Goal: Task Accomplishment & Management: Use online tool/utility

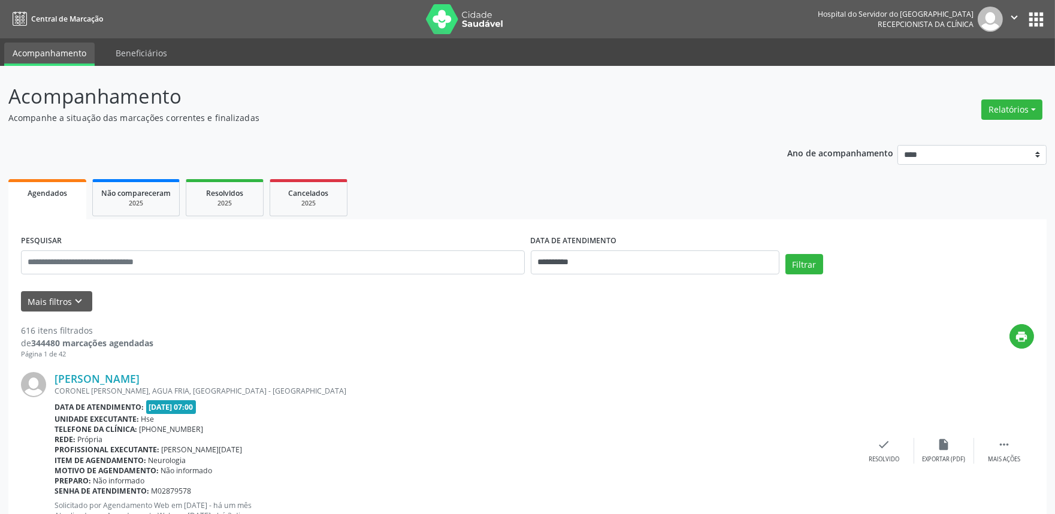
click at [453, 31] on img at bounding box center [465, 19] width 78 height 30
click at [1031, 111] on button "Relatórios" at bounding box center [1011, 109] width 61 height 20
click at [990, 131] on link "Agendamentos" at bounding box center [977, 134] width 129 height 17
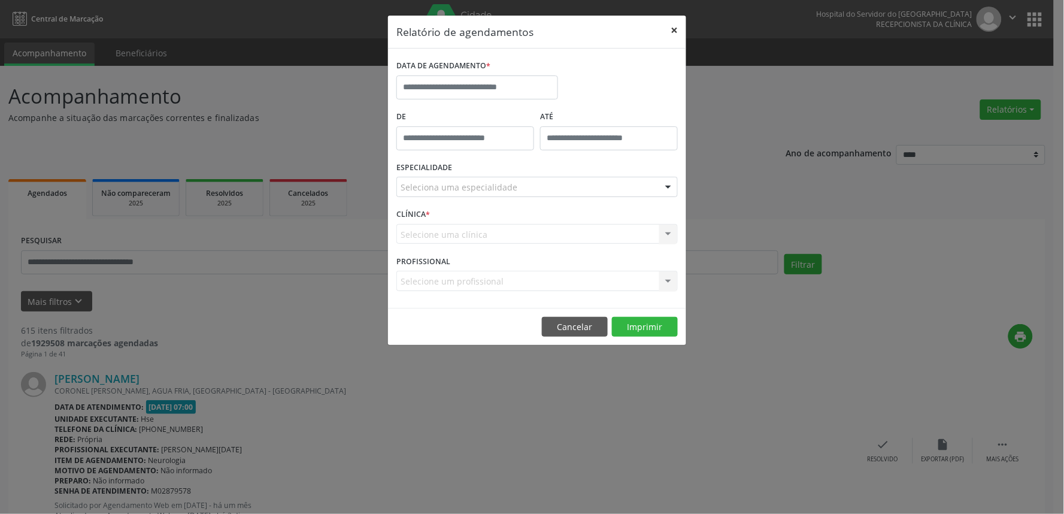
click at [677, 30] on button "×" at bounding box center [674, 30] width 24 height 29
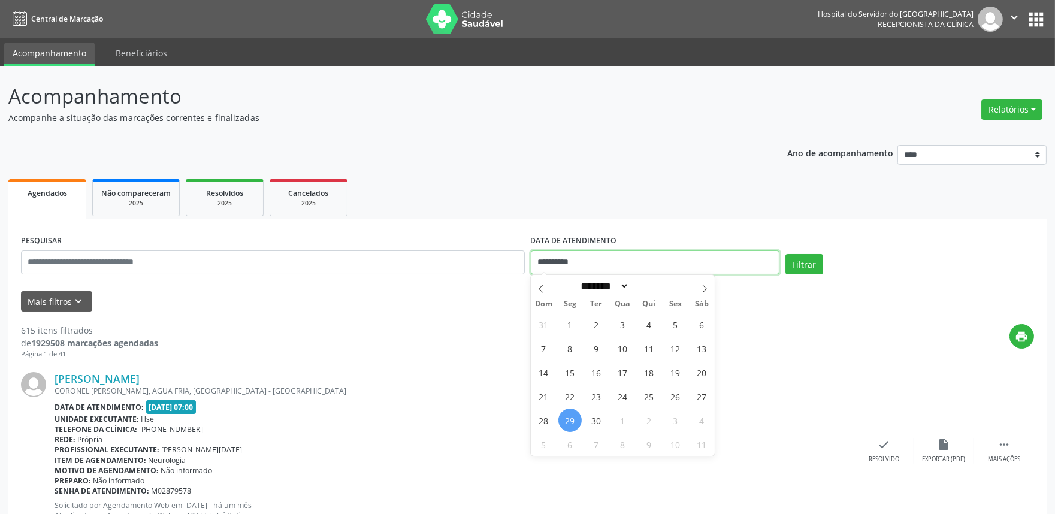
click at [601, 254] on input "**********" at bounding box center [655, 262] width 249 height 24
click at [598, 255] on input "**********" at bounding box center [655, 262] width 249 height 24
click at [81, 310] on button "Mais filtros keyboard_arrow_down" at bounding box center [56, 301] width 71 height 21
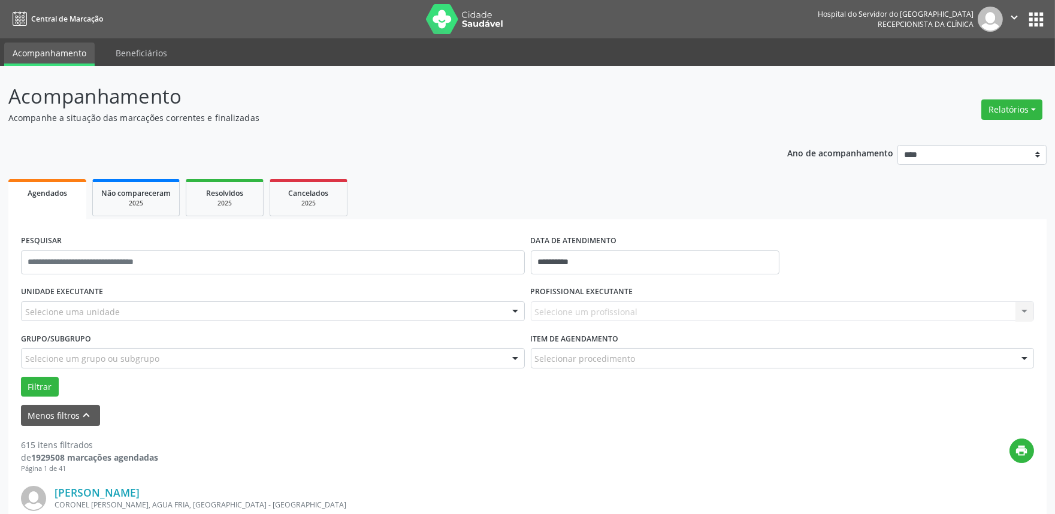
click at [115, 321] on div "UNIDADE EXECUTANTE Selecione uma unidade Todos as unidades Hse Nenhum resultado…" at bounding box center [273, 306] width 510 height 47
click at [111, 303] on div "Selecione uma unidade" at bounding box center [273, 311] width 504 height 20
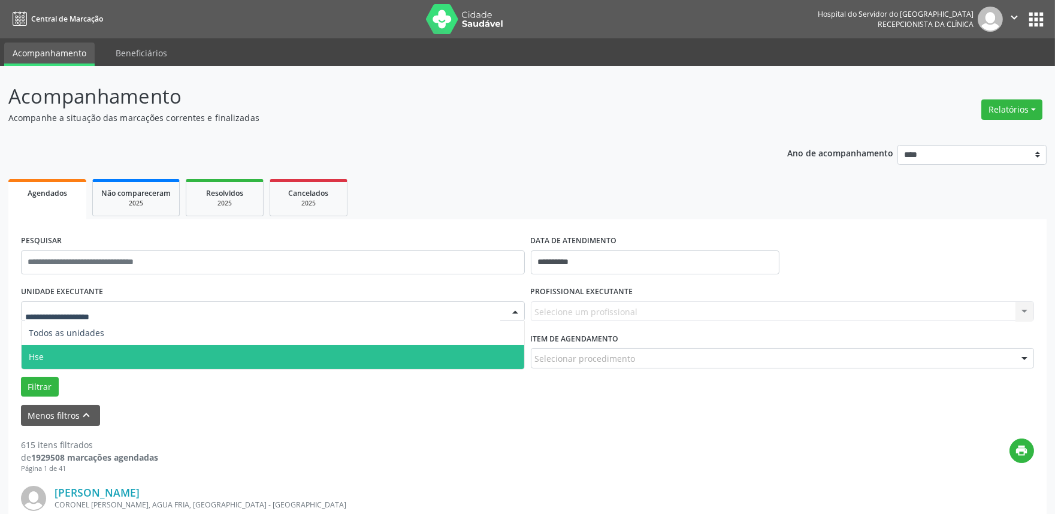
click at [130, 354] on span "Hse" at bounding box center [273, 357] width 502 height 24
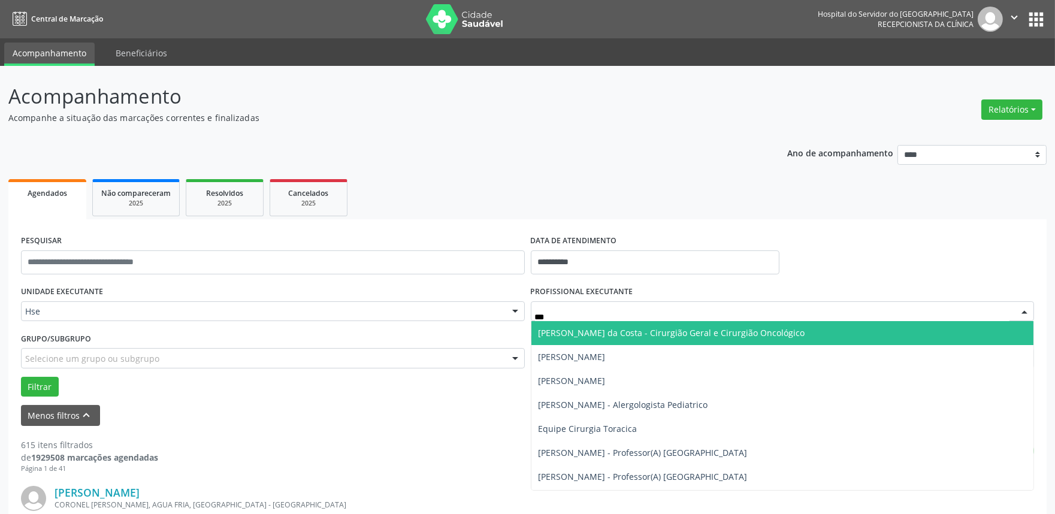
type input "****"
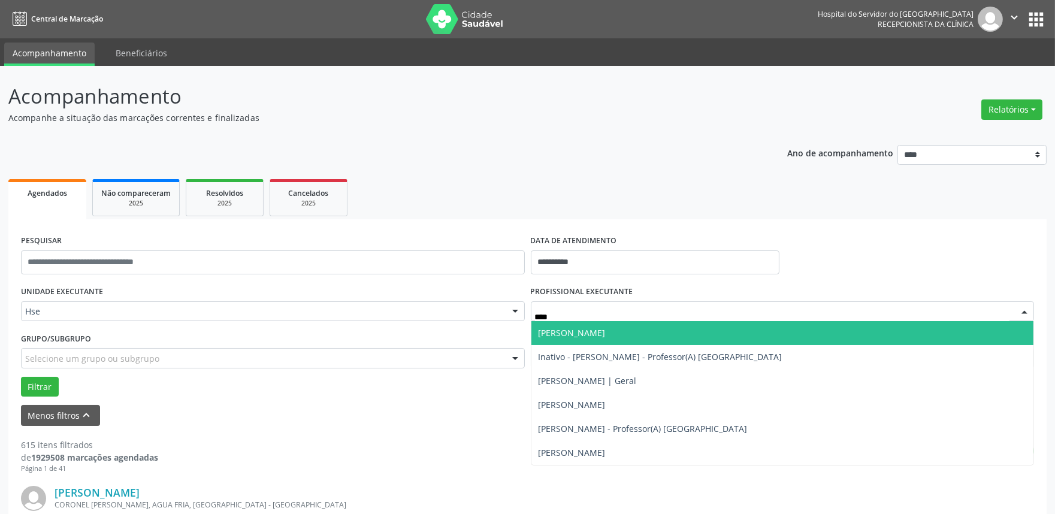
click at [572, 333] on span "[PERSON_NAME]" at bounding box center [571, 332] width 67 height 11
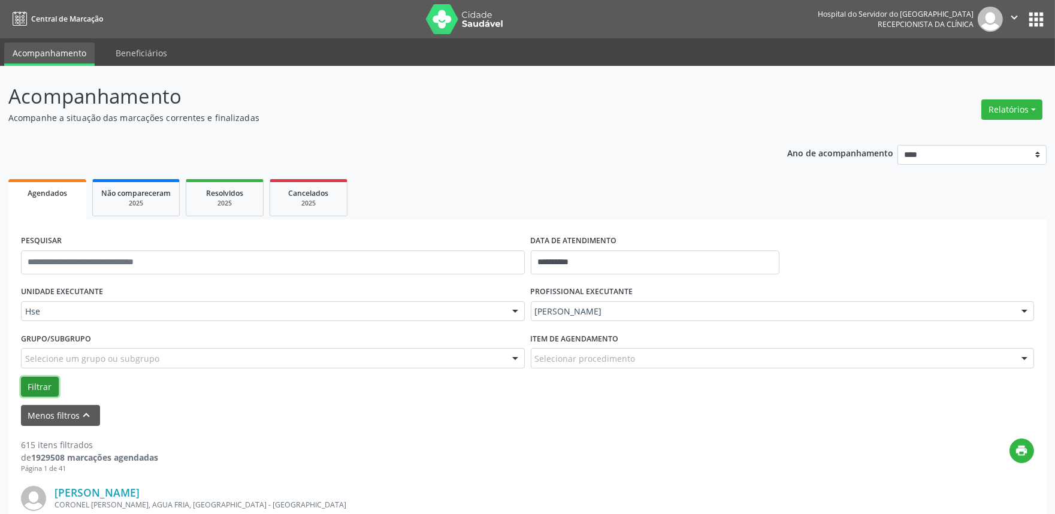
click at [31, 387] on button "Filtrar" at bounding box center [40, 387] width 38 height 20
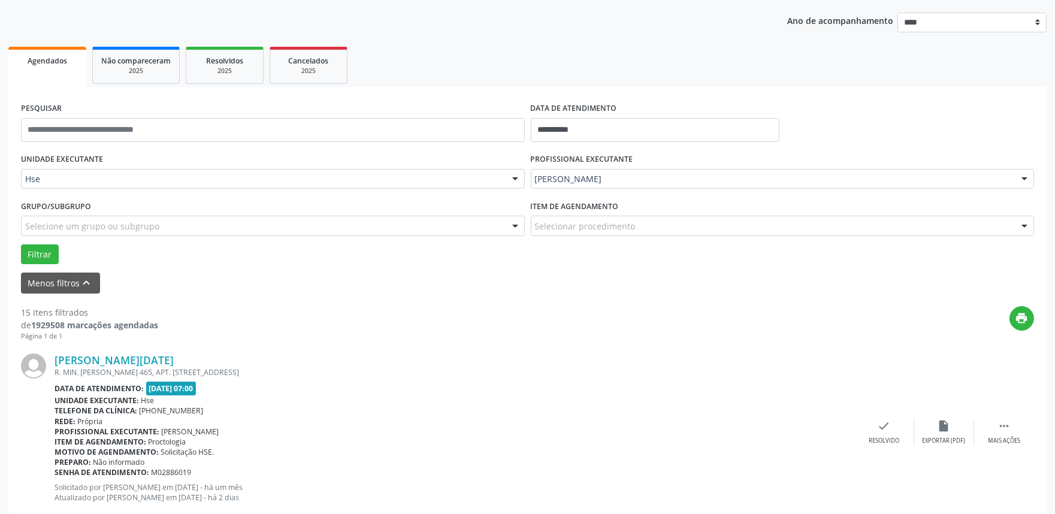
scroll to position [133, 0]
click at [137, 131] on input "text" at bounding box center [273, 129] width 504 height 24
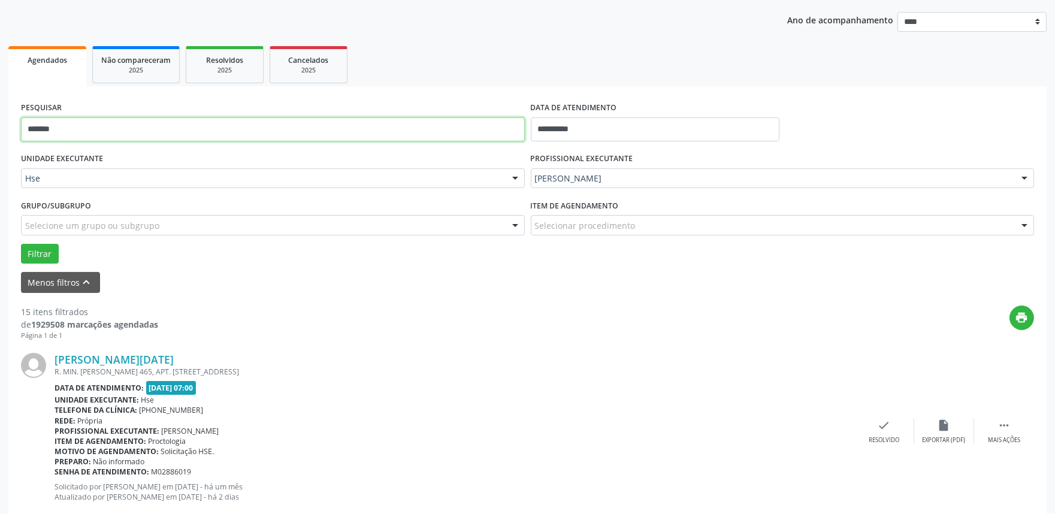
click at [21, 244] on button "Filtrar" at bounding box center [40, 254] width 38 height 20
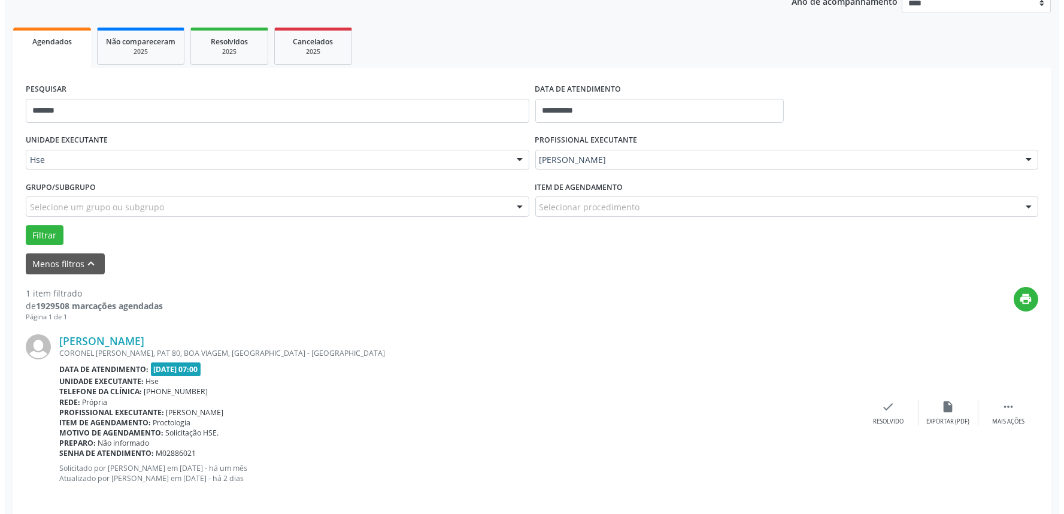
scroll to position [162, 0]
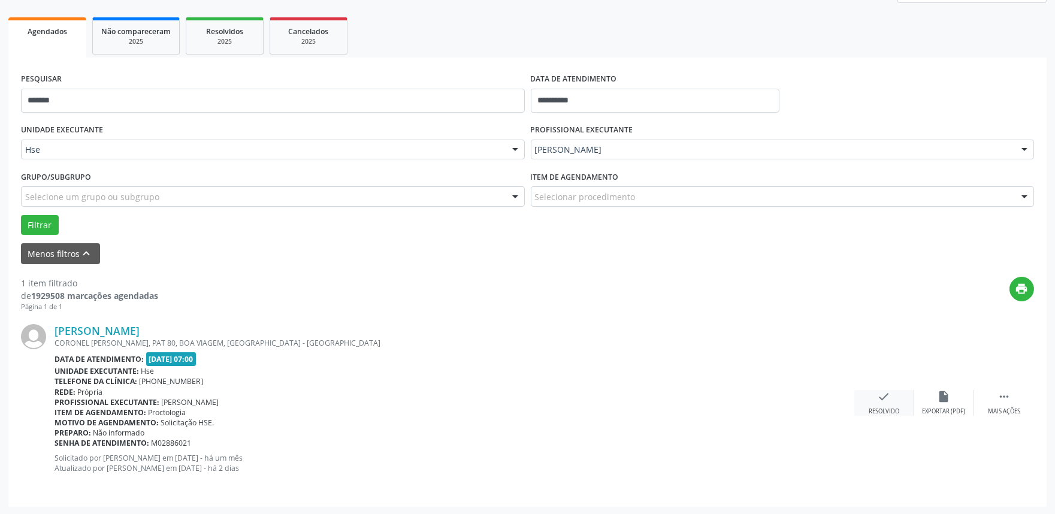
click at [882, 404] on div "check Resolvido" at bounding box center [884, 403] width 60 height 26
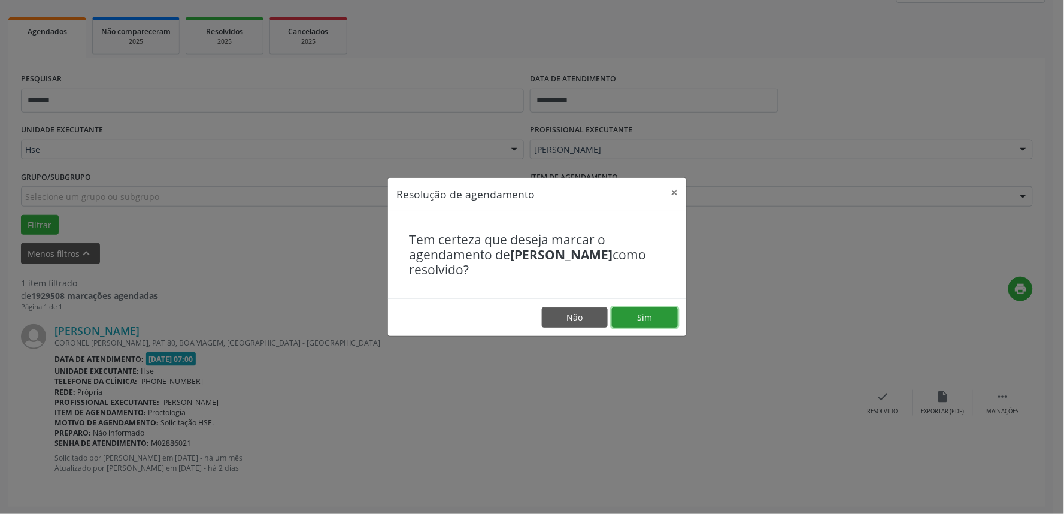
click at [671, 318] on button "Sim" at bounding box center [645, 317] width 66 height 20
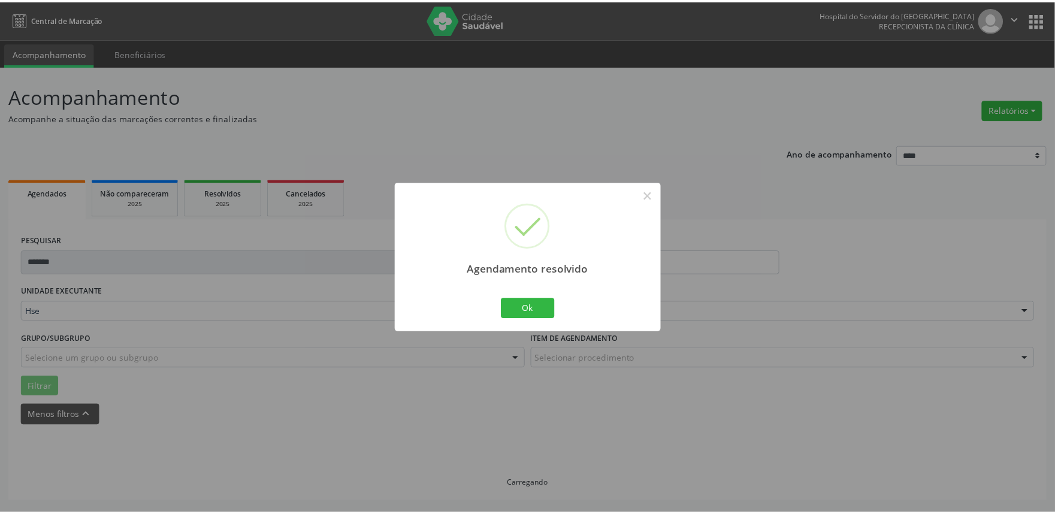
scroll to position [0, 0]
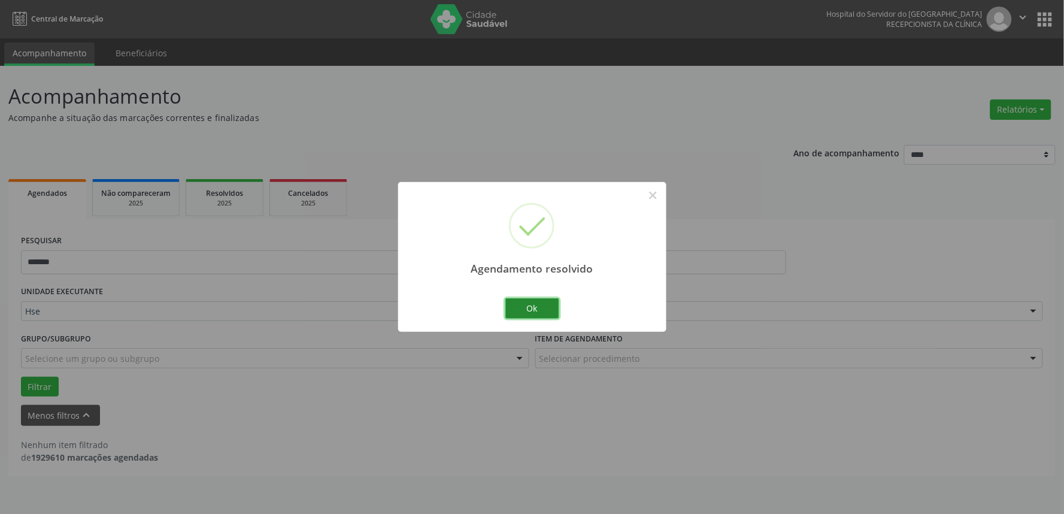
click at [528, 304] on button "Ok" at bounding box center [532, 308] width 54 height 20
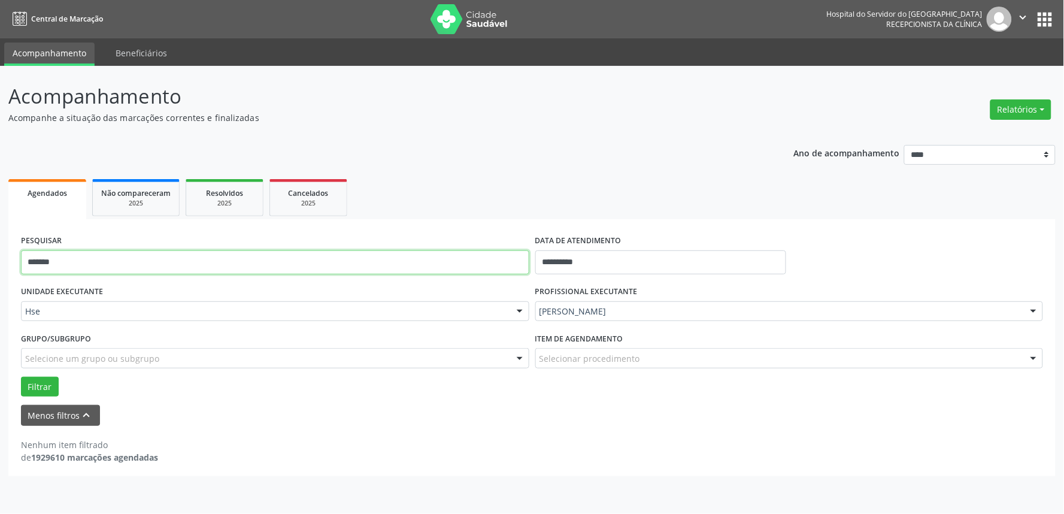
click at [432, 260] on input "*******" at bounding box center [275, 262] width 508 height 24
click at [21, 377] on button "Filtrar" at bounding box center [40, 387] width 38 height 20
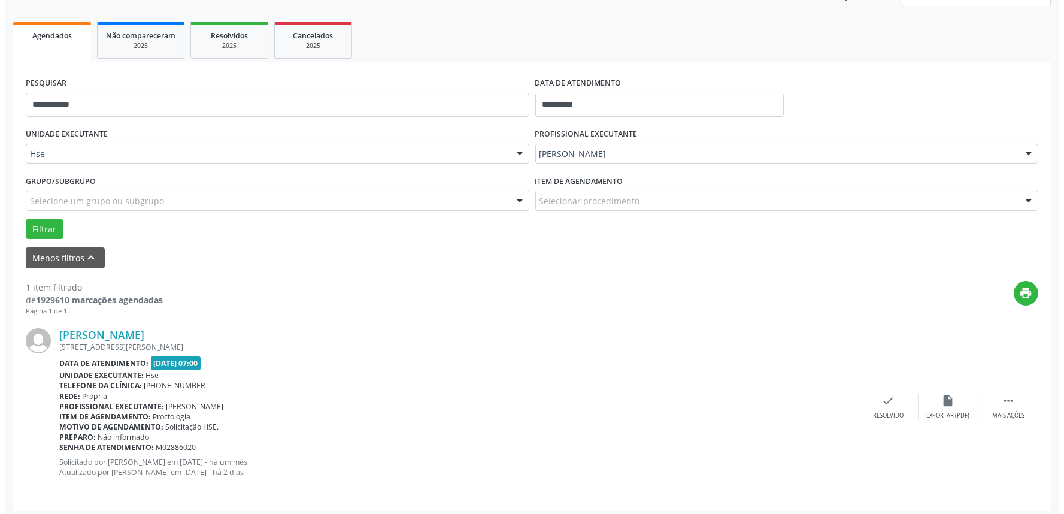
scroll to position [162, 0]
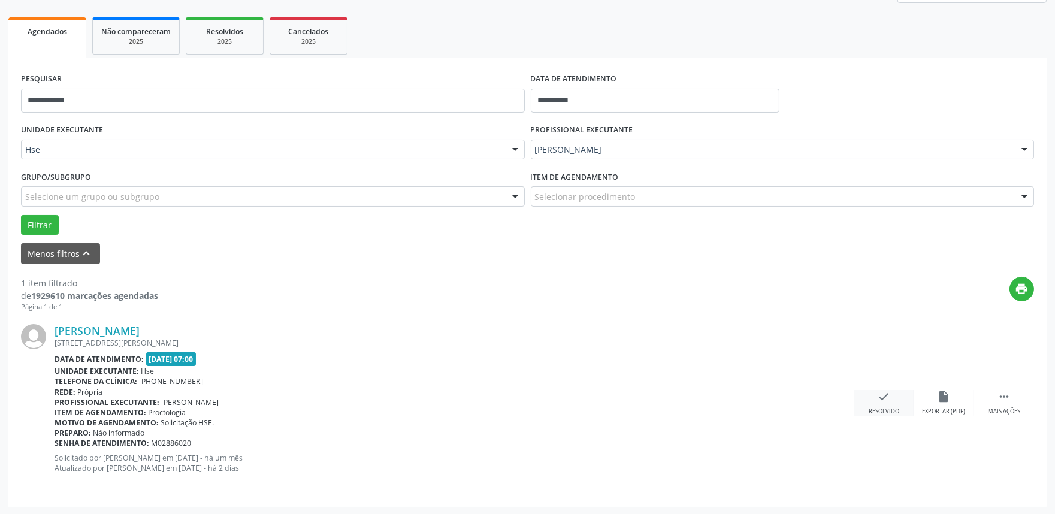
click at [855, 411] on div "check Resolvido" at bounding box center [884, 403] width 60 height 26
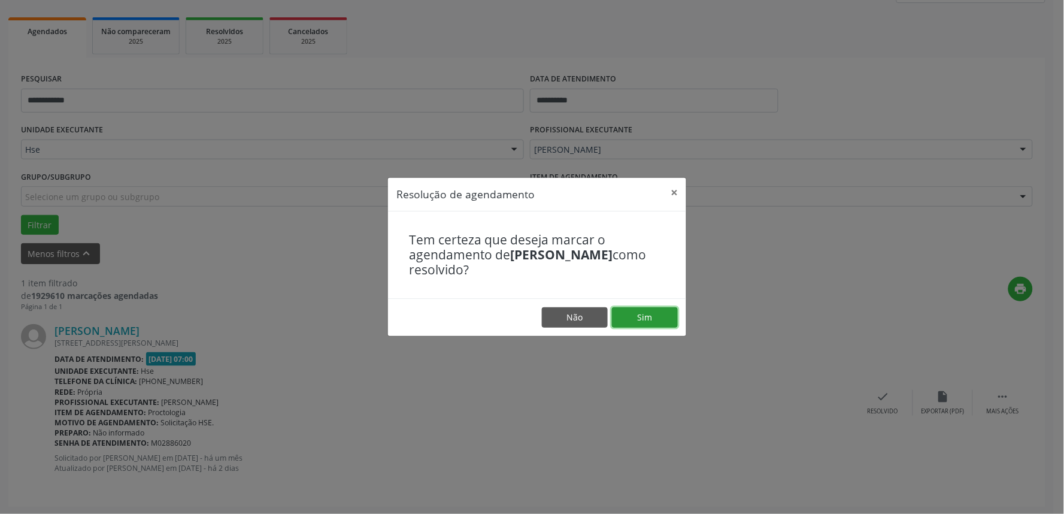
click at [631, 313] on button "Sim" at bounding box center [645, 317] width 66 height 20
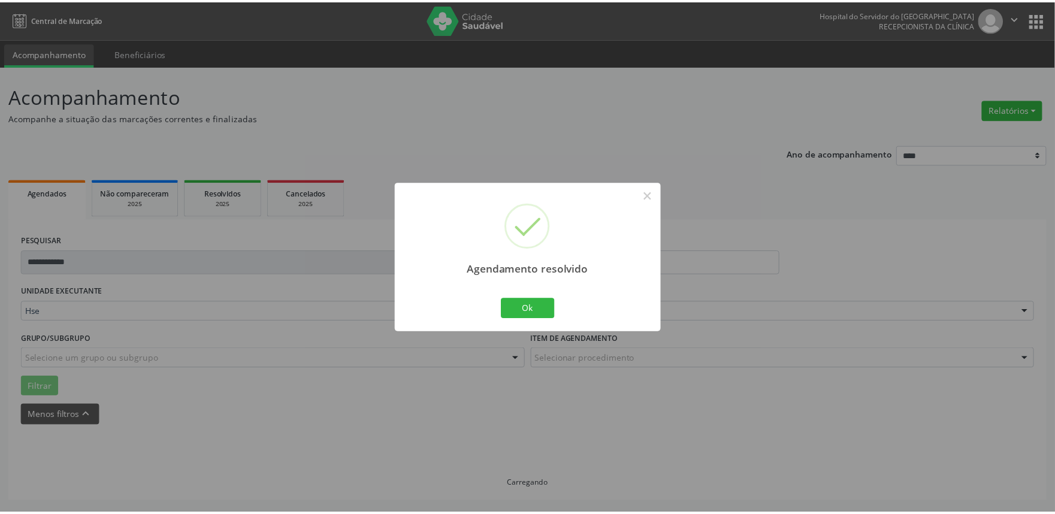
scroll to position [0, 0]
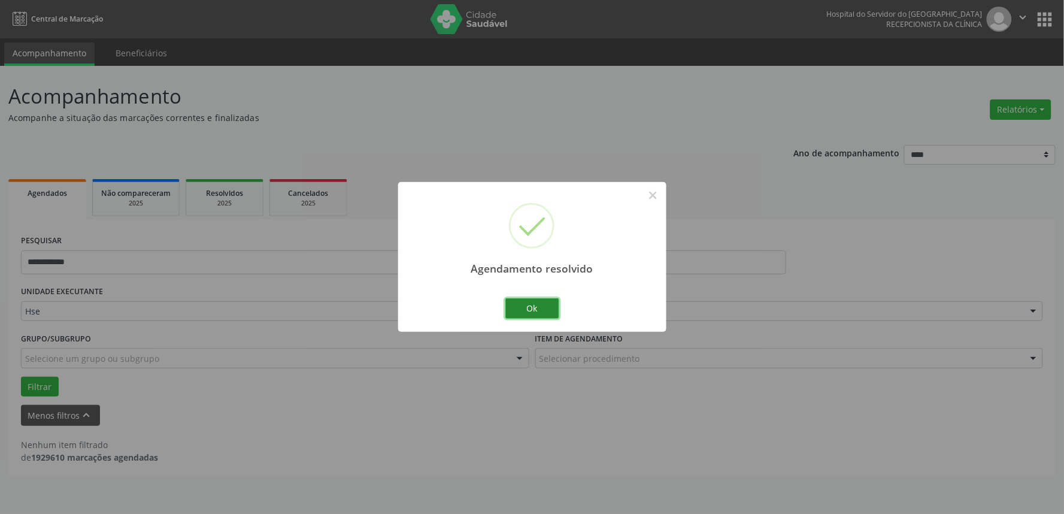
click at [529, 308] on button "Ok" at bounding box center [532, 308] width 54 height 20
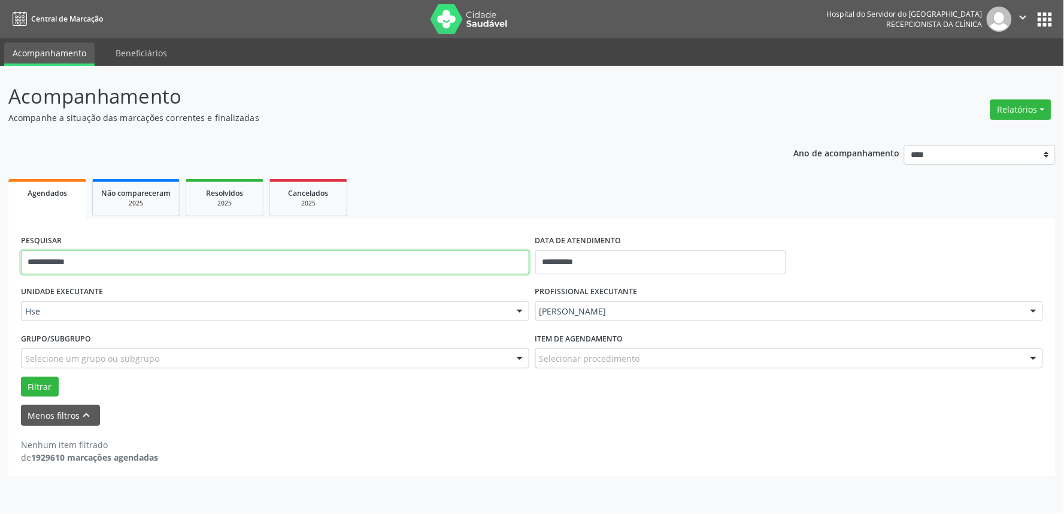
click at [466, 265] on input "**********" at bounding box center [275, 262] width 508 height 24
click at [21, 377] on button "Filtrar" at bounding box center [40, 387] width 38 height 20
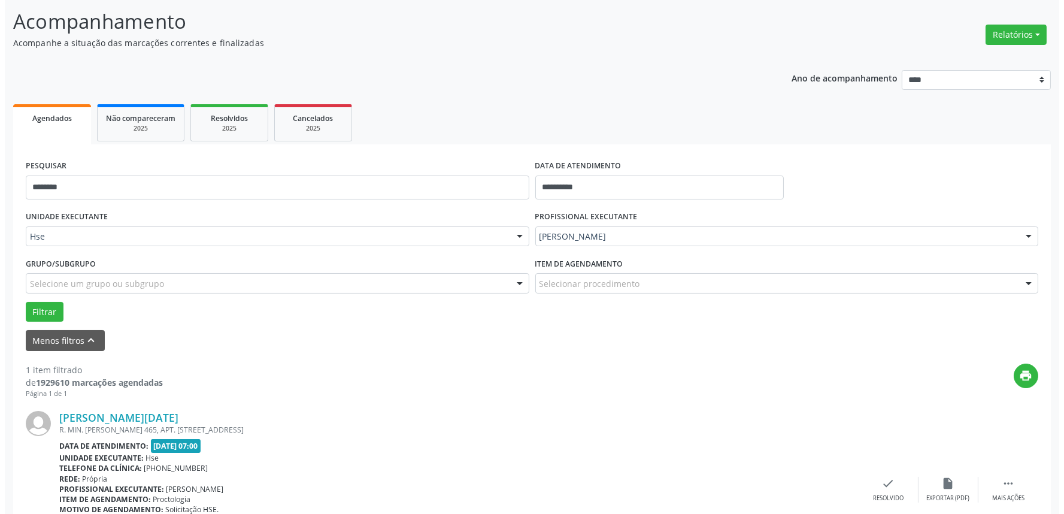
scroll to position [162, 0]
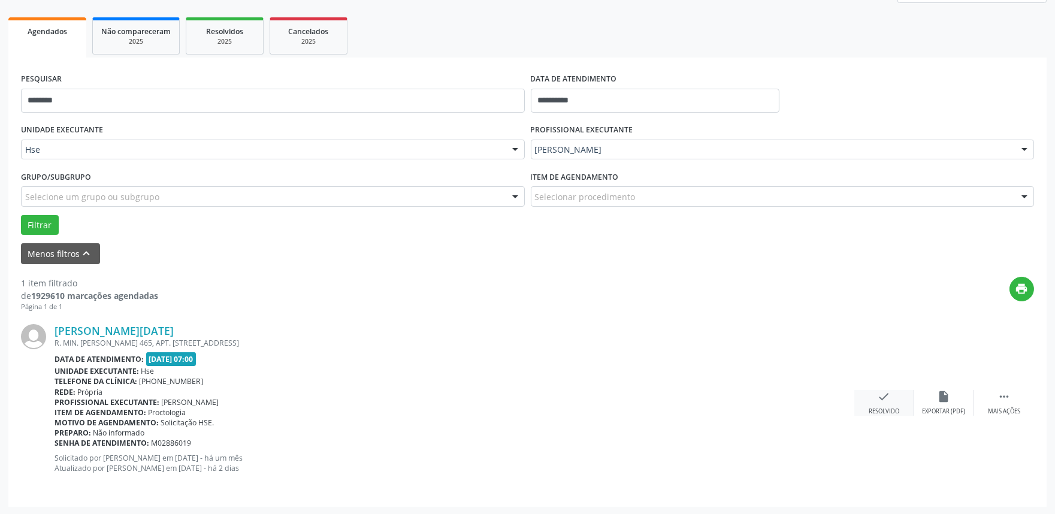
click at [868, 405] on div "check Resolvido" at bounding box center [884, 403] width 60 height 26
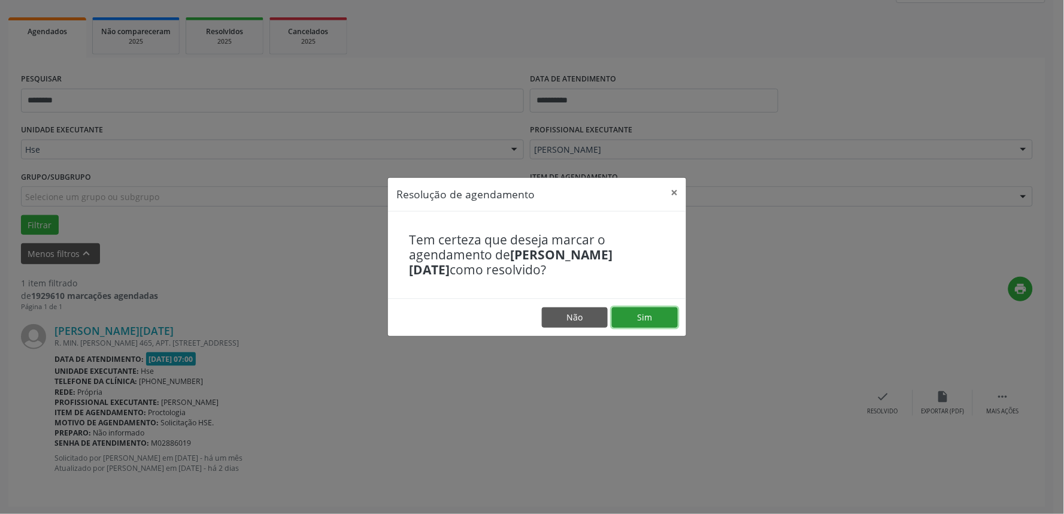
click at [650, 320] on button "Sim" at bounding box center [645, 317] width 66 height 20
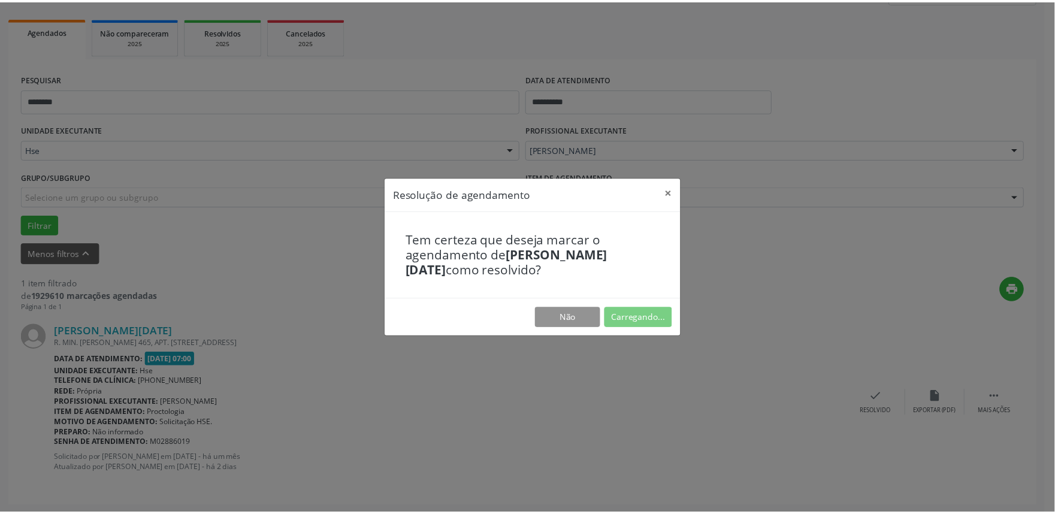
scroll to position [0, 0]
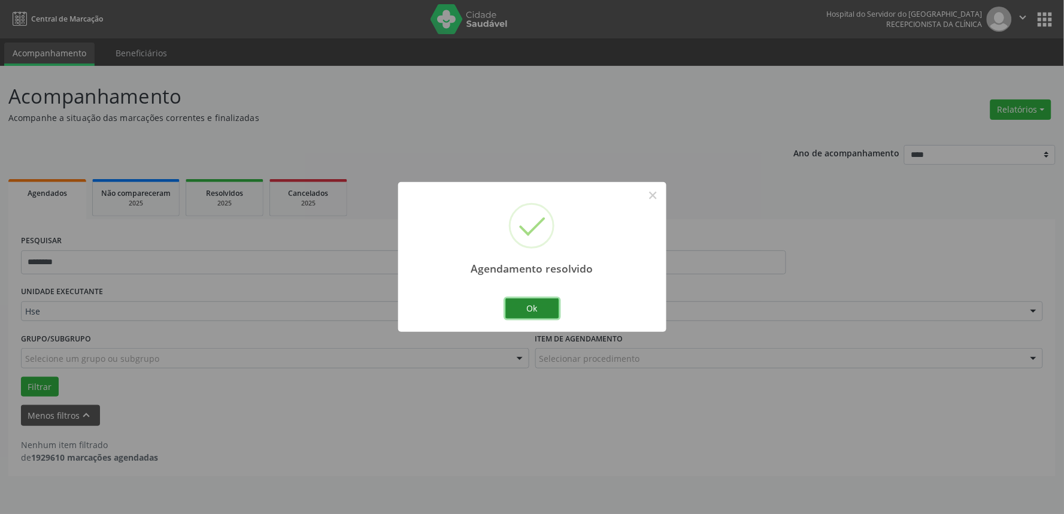
click at [535, 308] on button "Ok" at bounding box center [532, 308] width 54 height 20
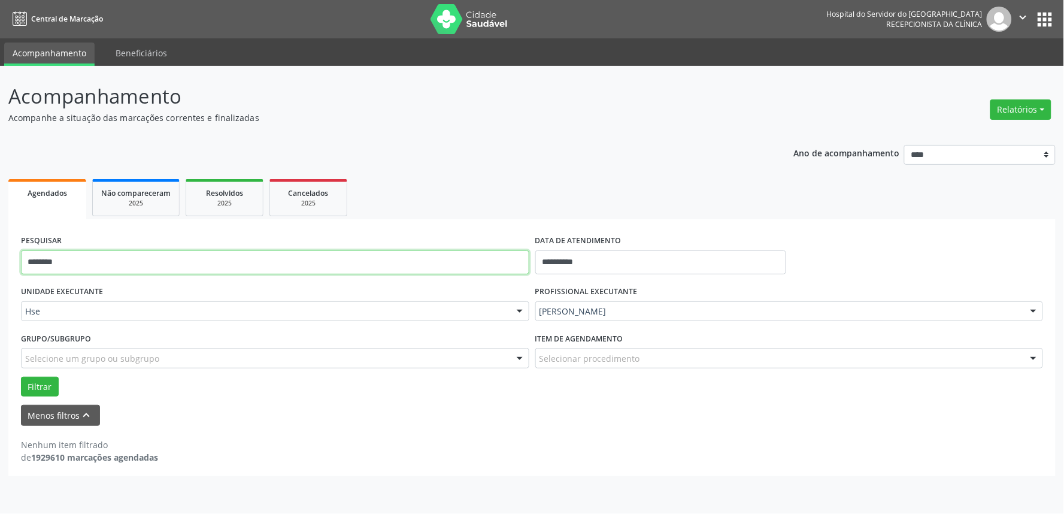
click at [495, 268] on input "********" at bounding box center [275, 262] width 508 height 24
click at [21, 377] on button "Filtrar" at bounding box center [40, 387] width 38 height 20
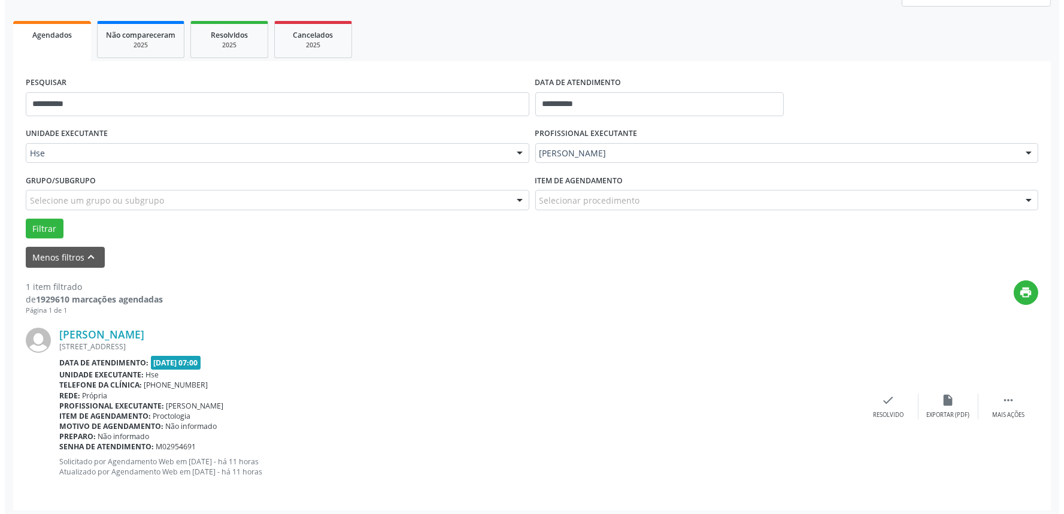
scroll to position [162, 0]
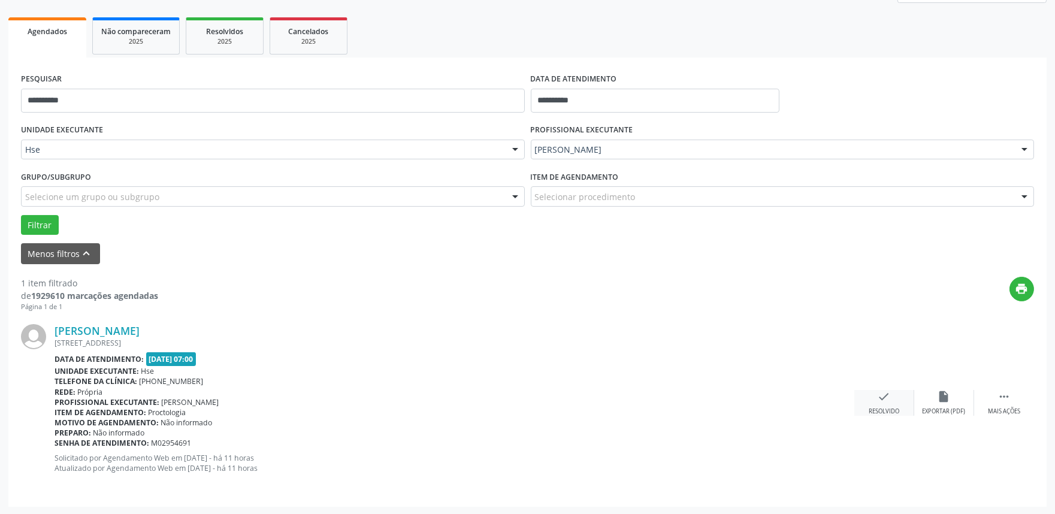
click at [873, 404] on div "check Resolvido" at bounding box center [884, 403] width 60 height 26
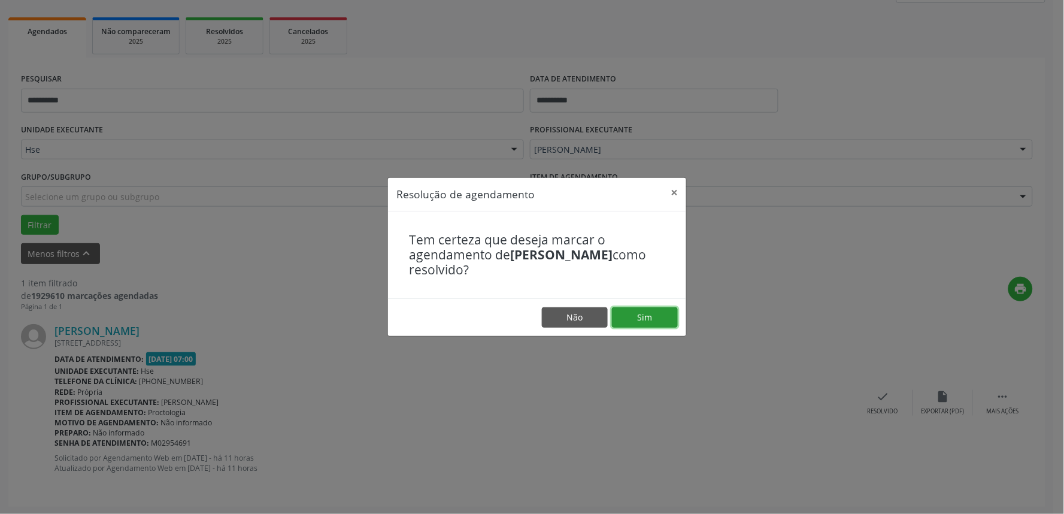
click at [673, 319] on button "Sim" at bounding box center [645, 317] width 66 height 20
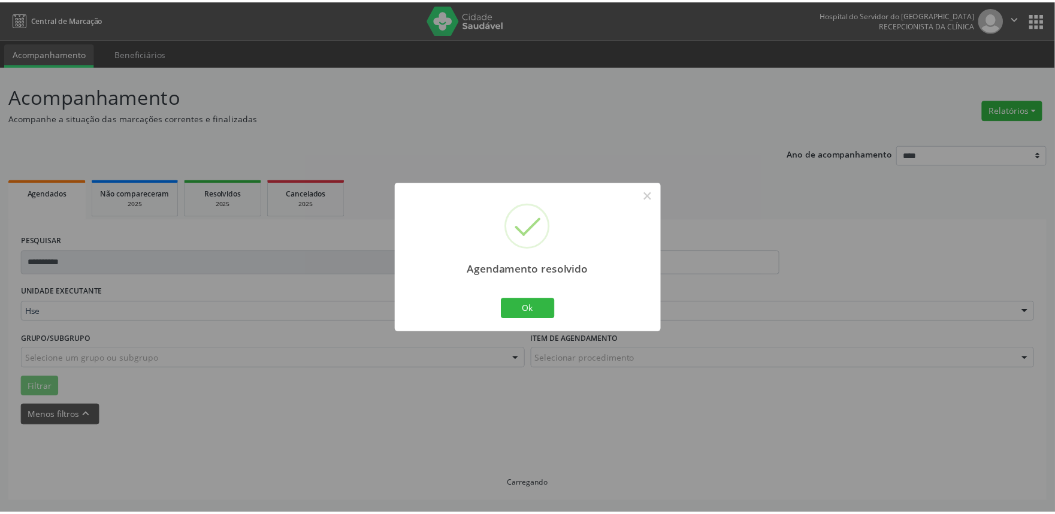
scroll to position [0, 0]
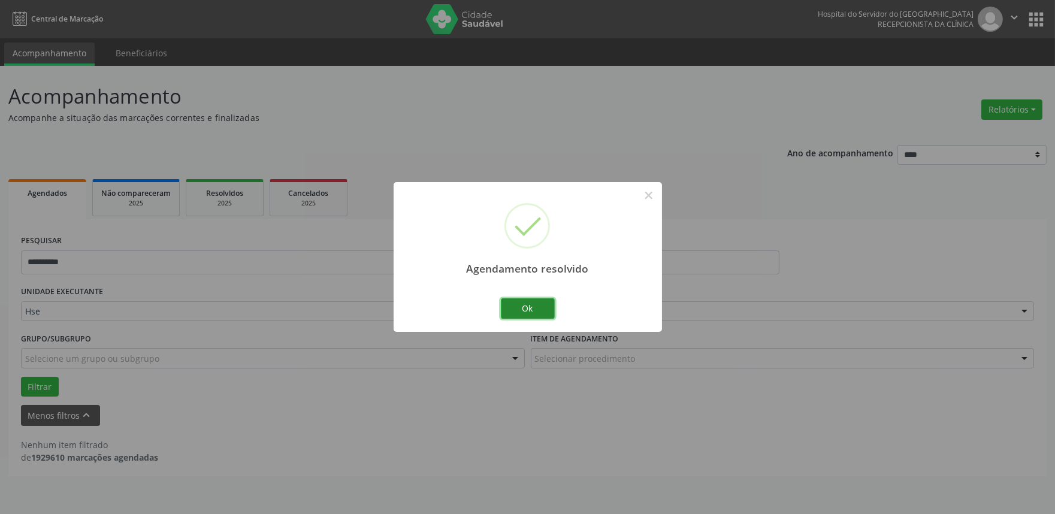
click at [540, 312] on button "Ok" at bounding box center [528, 308] width 54 height 20
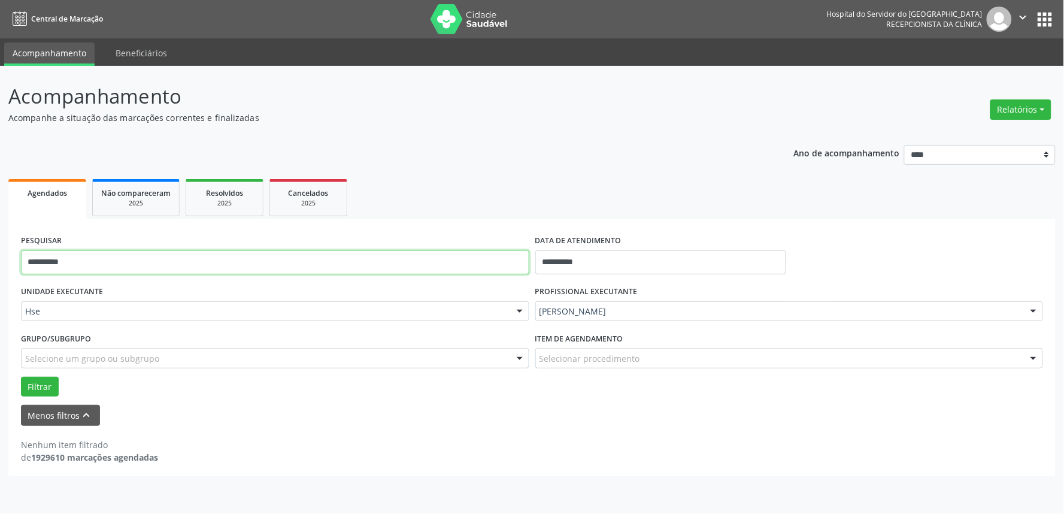
click at [493, 263] on input "**********" at bounding box center [275, 262] width 508 height 24
type input "******"
click at [21, 377] on button "Filtrar" at bounding box center [40, 387] width 38 height 20
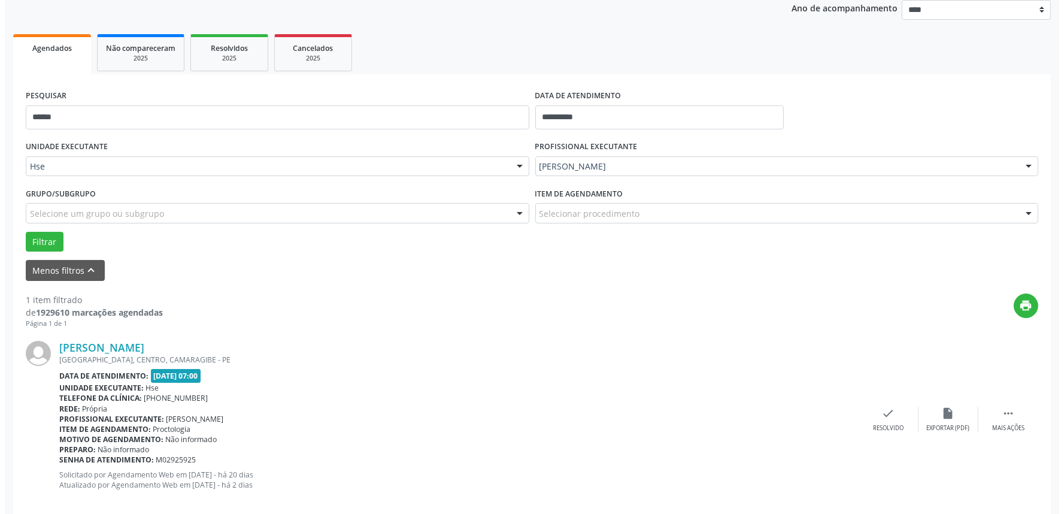
scroll to position [162, 0]
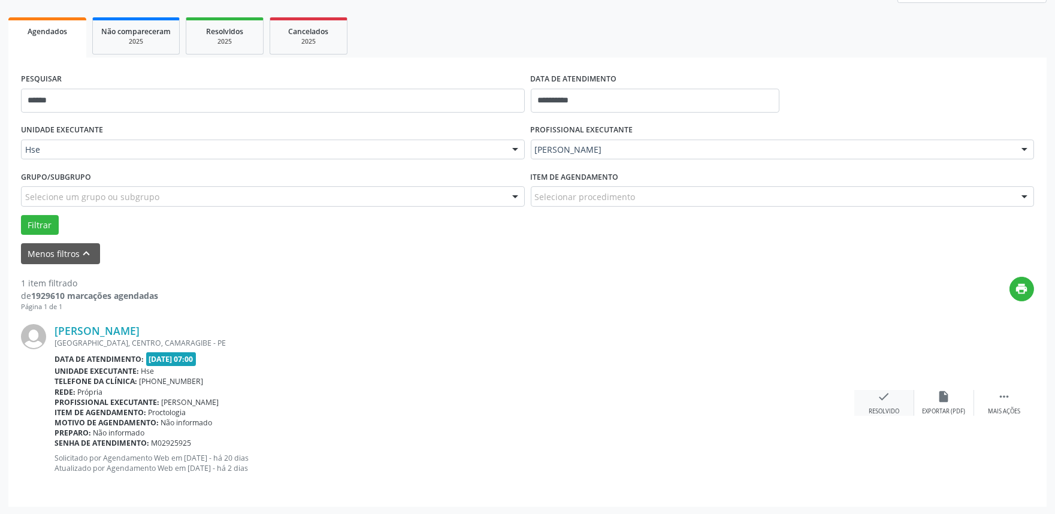
click at [882, 401] on icon "check" at bounding box center [883, 396] width 13 height 13
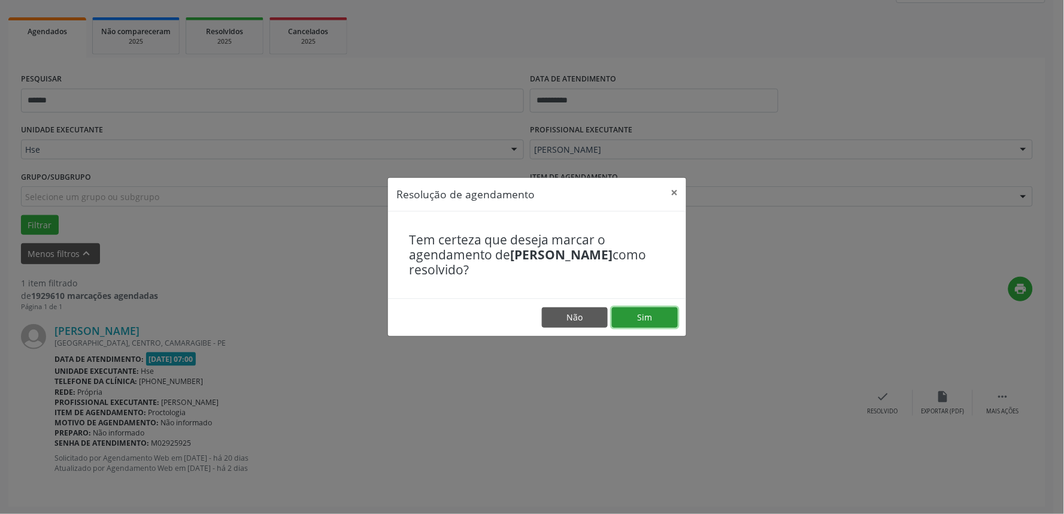
click at [653, 314] on button "Sim" at bounding box center [645, 317] width 66 height 20
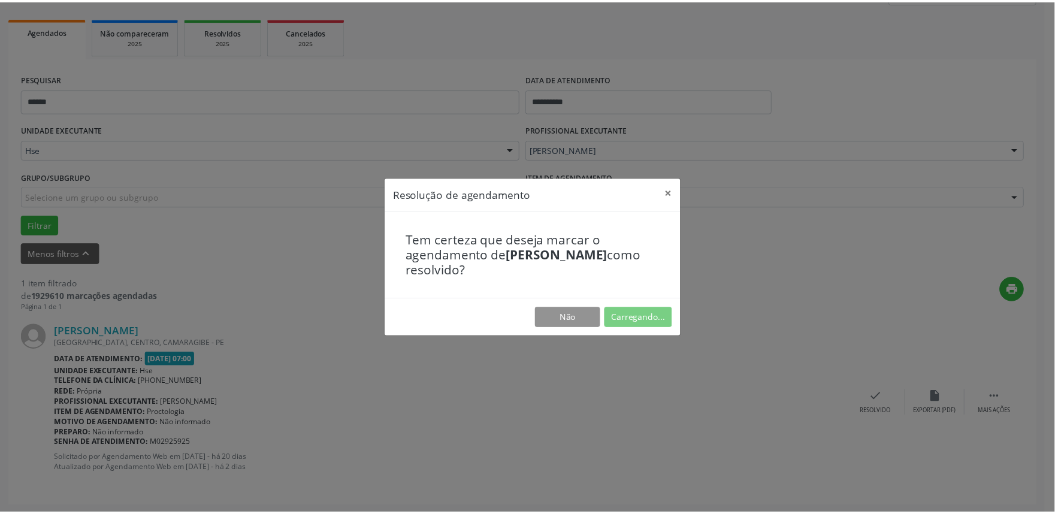
scroll to position [0, 0]
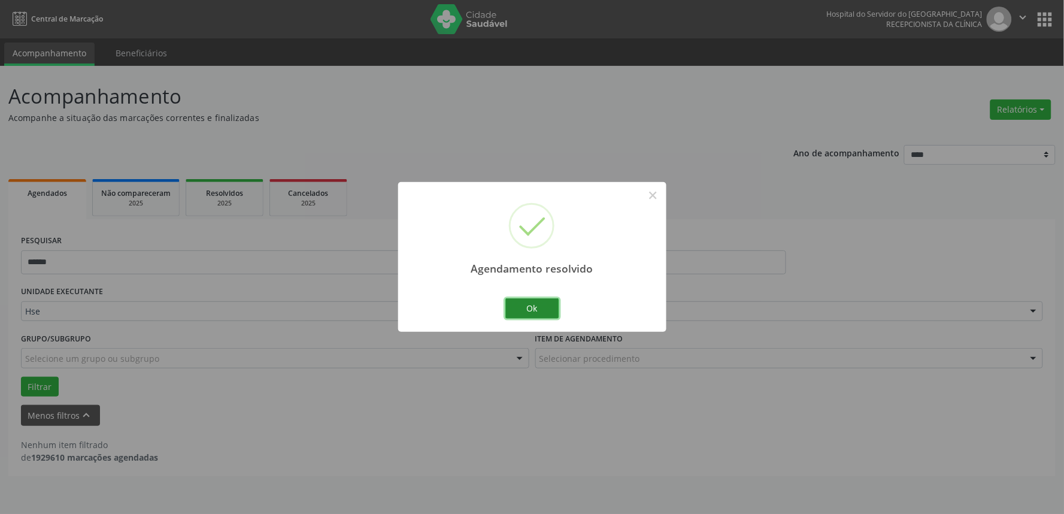
click at [517, 305] on button "Ok" at bounding box center [532, 308] width 54 height 20
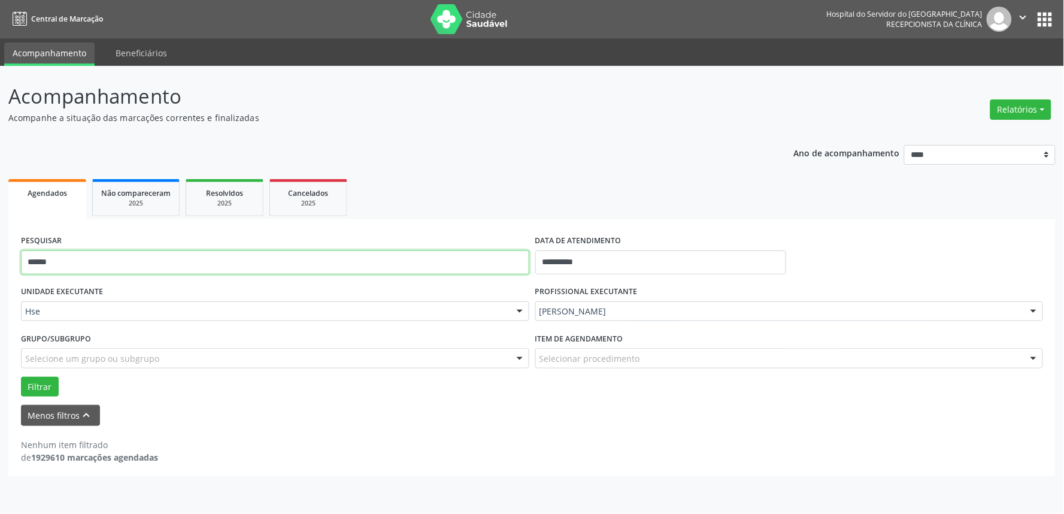
click at [489, 267] on input "******" at bounding box center [275, 262] width 508 height 24
click at [21, 377] on button "Filtrar" at bounding box center [40, 387] width 38 height 20
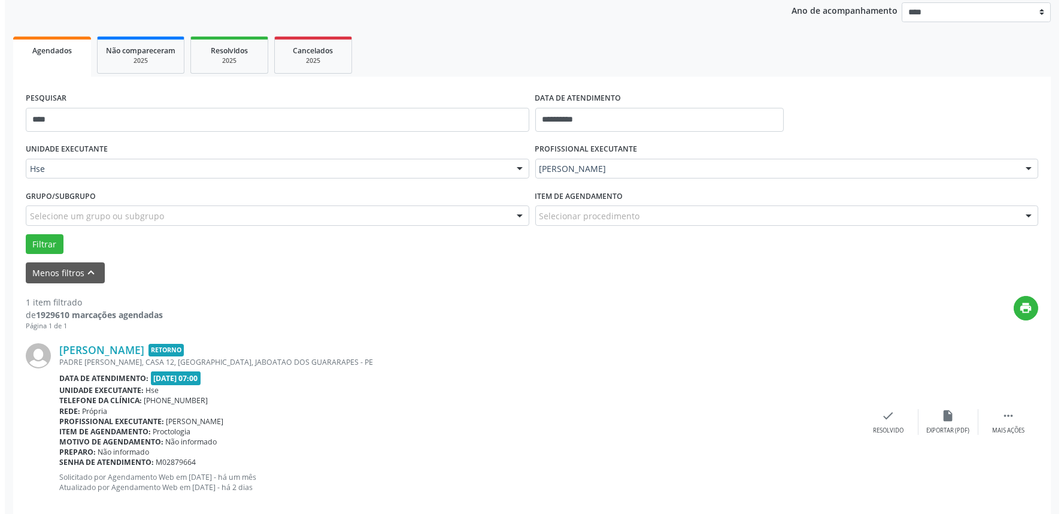
scroll to position [162, 0]
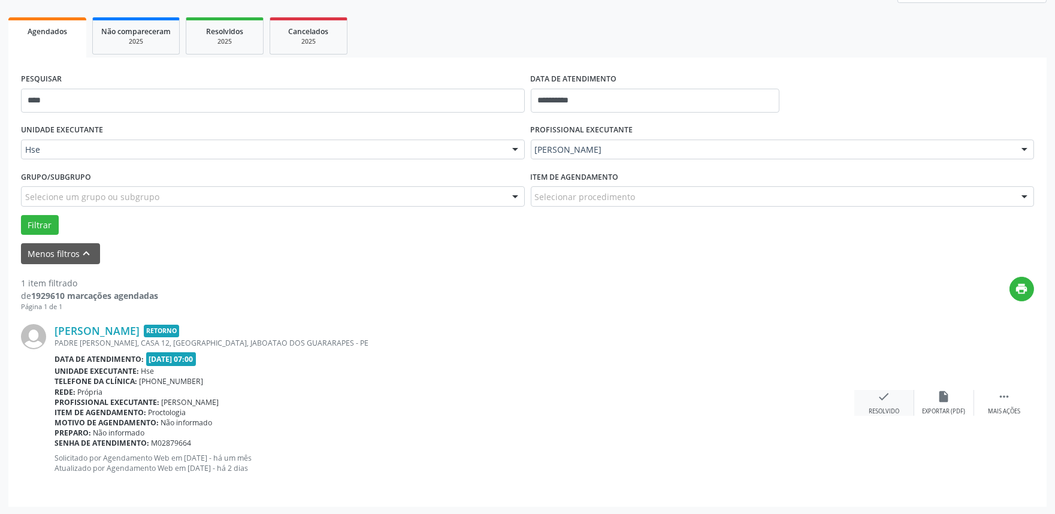
click at [869, 402] on div "check Resolvido" at bounding box center [884, 403] width 60 height 26
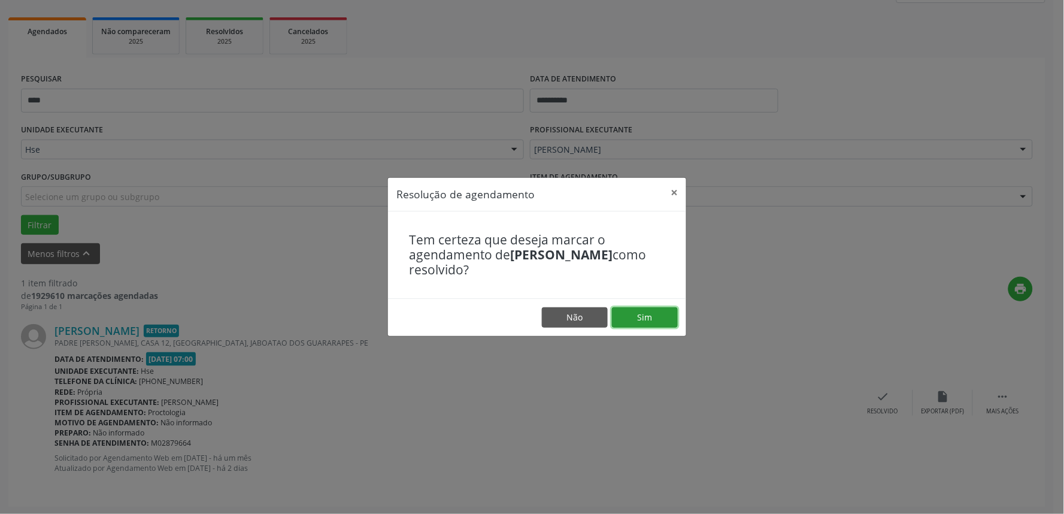
click at [651, 316] on button "Sim" at bounding box center [645, 317] width 66 height 20
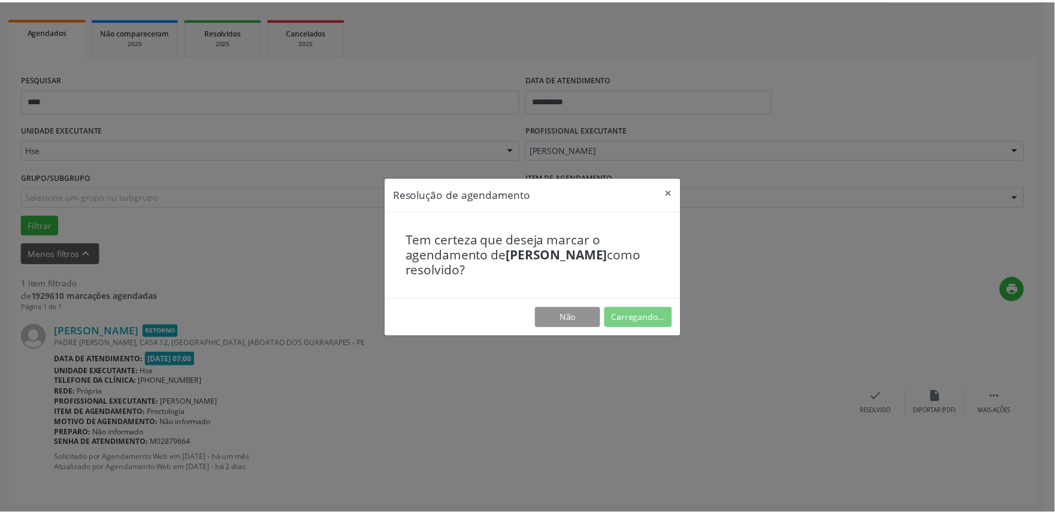
scroll to position [0, 0]
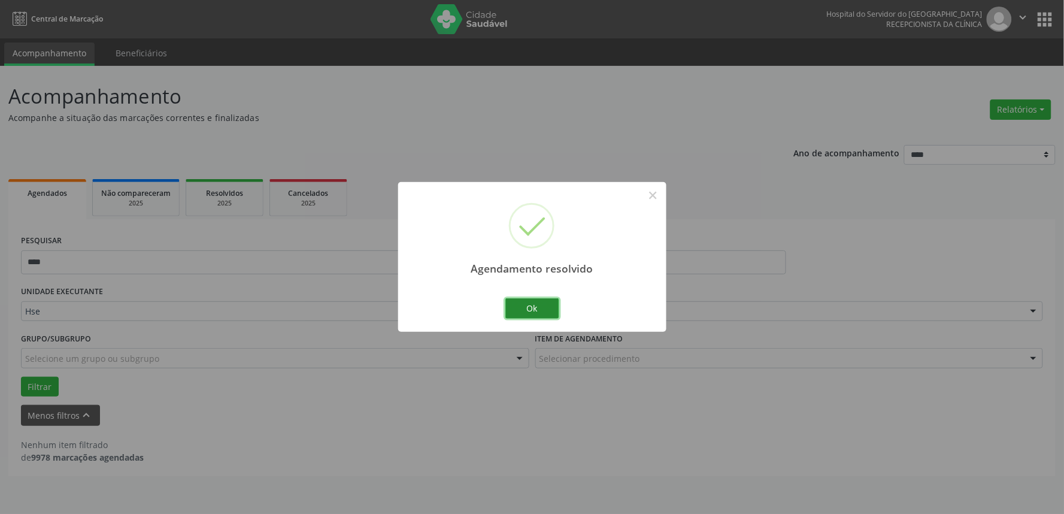
click at [525, 304] on button "Ok" at bounding box center [532, 308] width 54 height 20
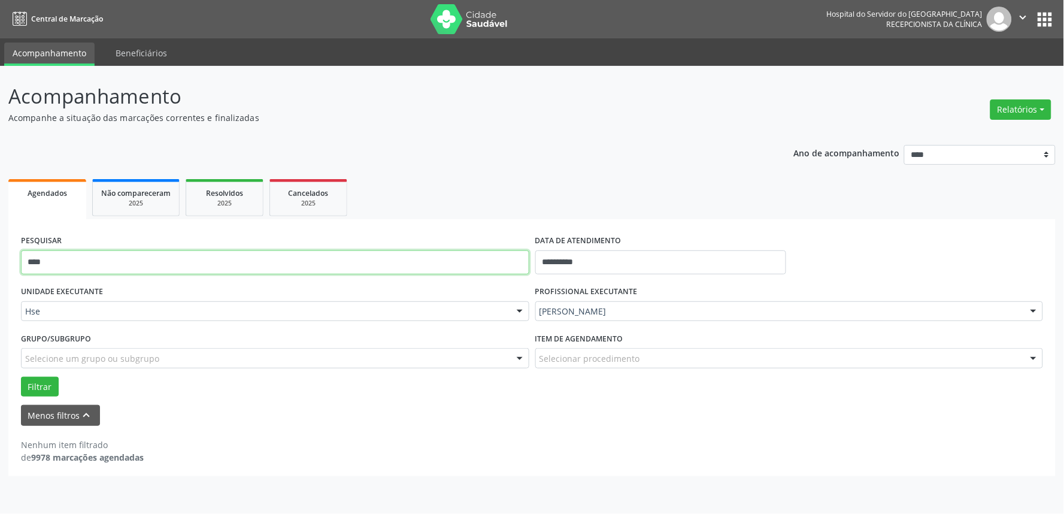
click at [310, 259] on input "****" at bounding box center [275, 262] width 508 height 24
click at [21, 377] on button "Filtrar" at bounding box center [40, 387] width 38 height 20
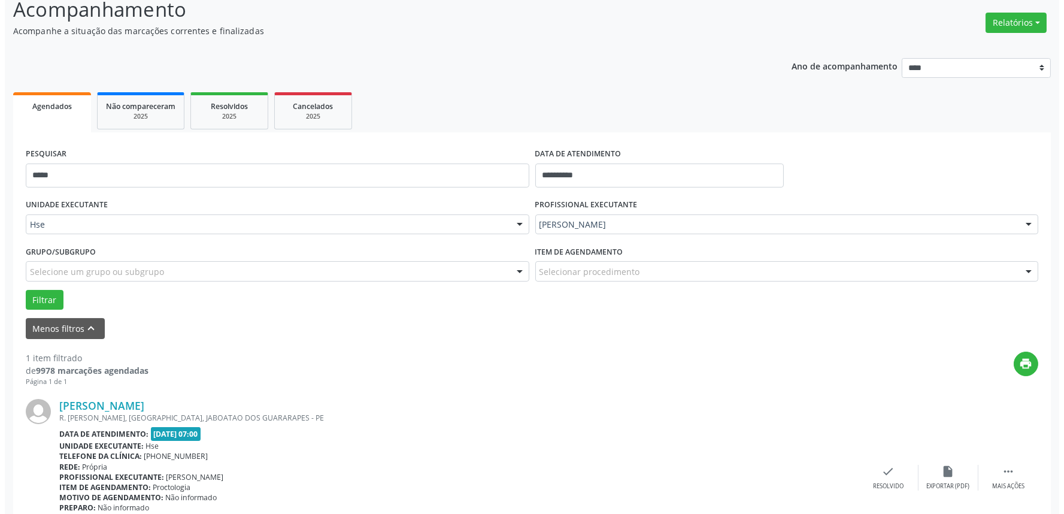
scroll to position [162, 0]
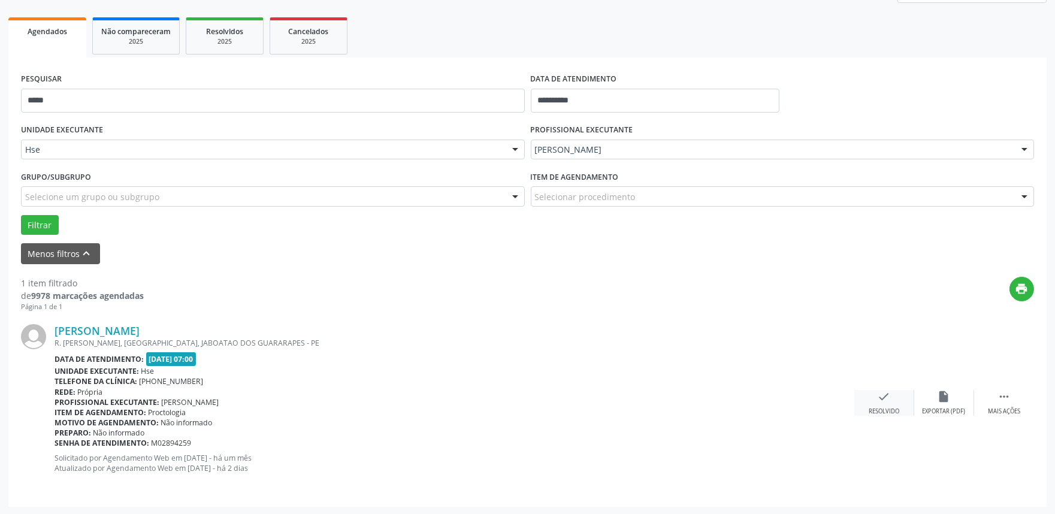
click at [881, 402] on icon "check" at bounding box center [883, 396] width 13 height 13
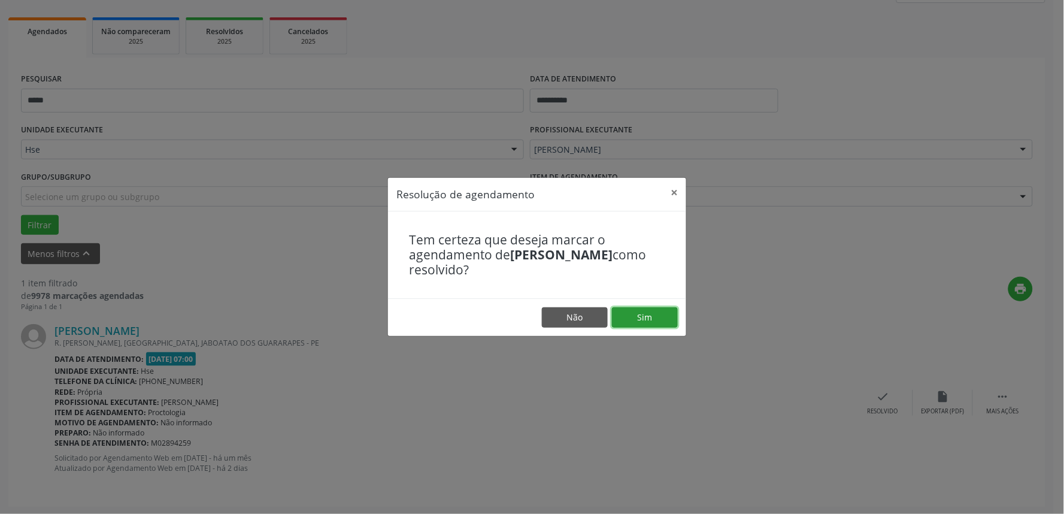
click at [645, 317] on button "Sim" at bounding box center [645, 317] width 66 height 20
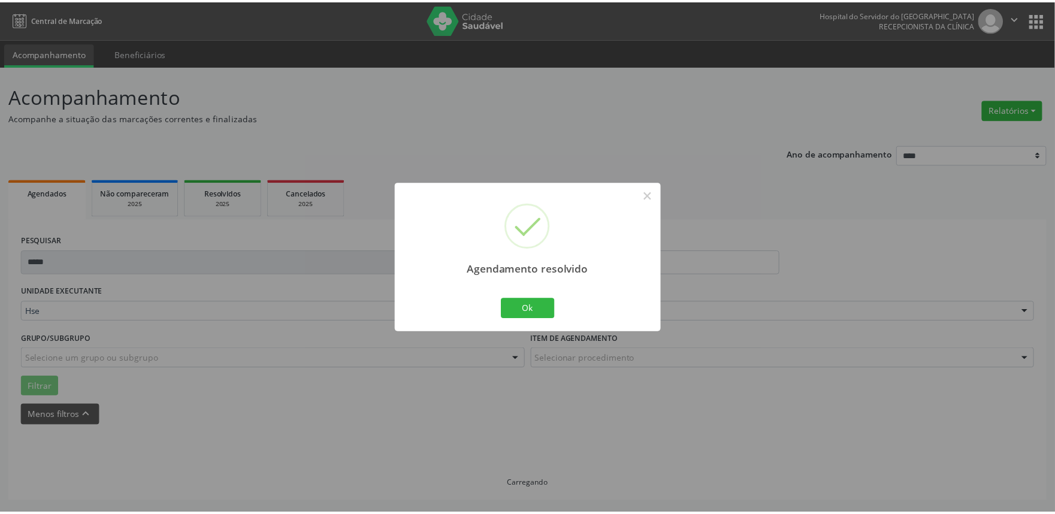
scroll to position [0, 0]
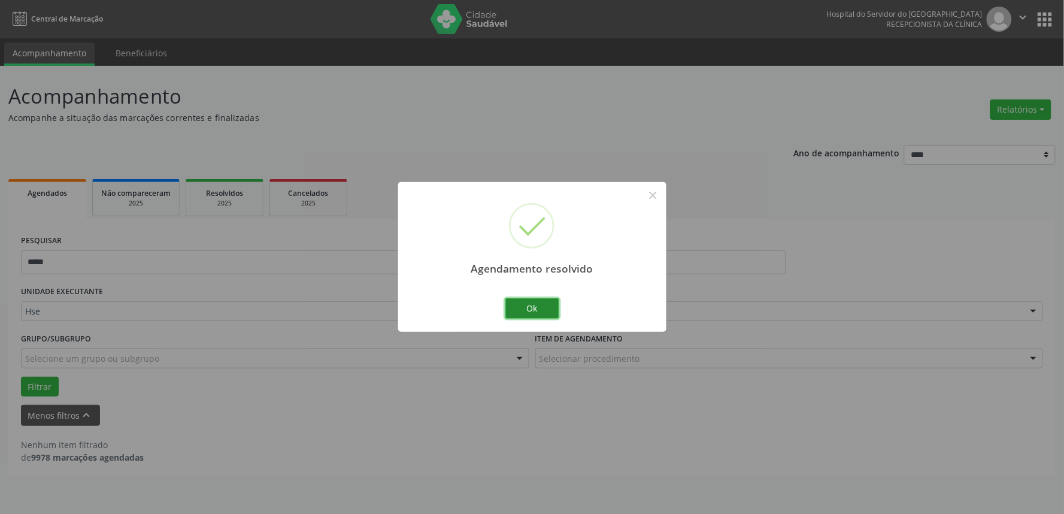
click at [541, 306] on button "Ok" at bounding box center [532, 308] width 54 height 20
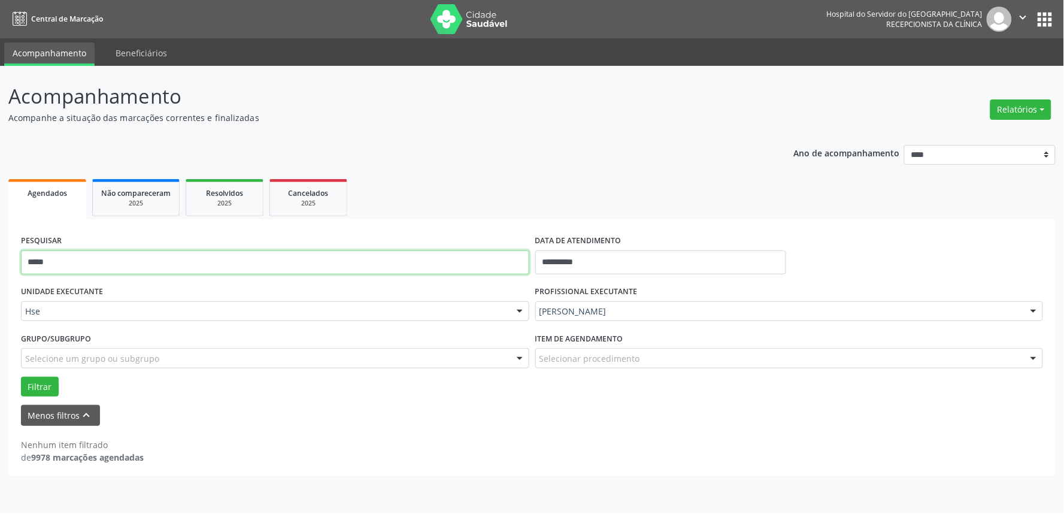
click at [446, 259] on input "*****" at bounding box center [275, 262] width 508 height 24
click at [21, 377] on button "Filtrar" at bounding box center [40, 387] width 38 height 20
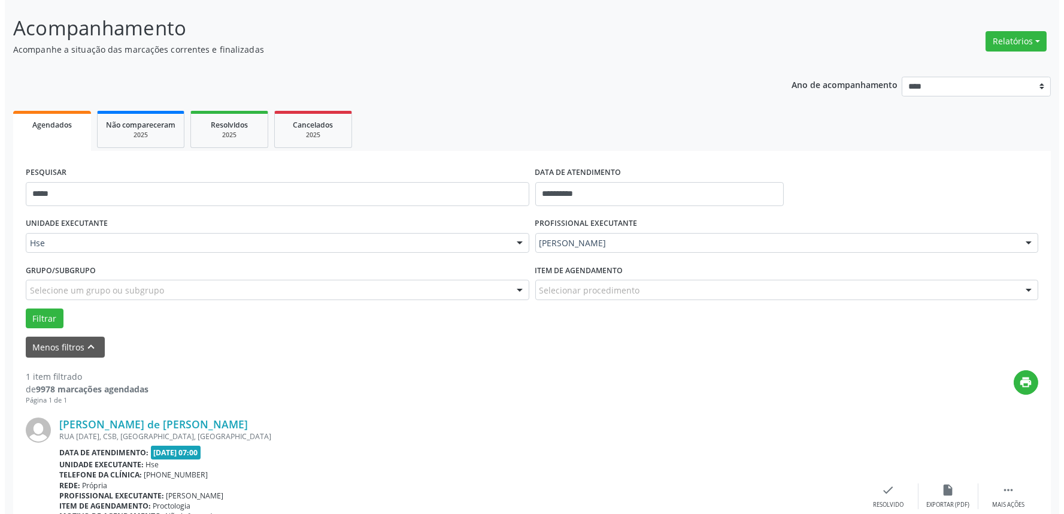
scroll to position [162, 0]
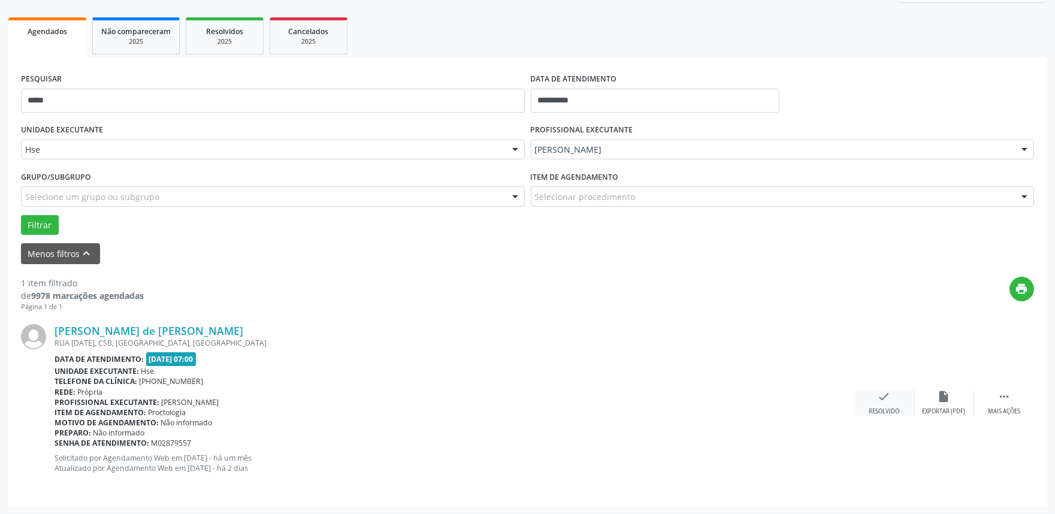
click at [882, 399] on icon "check" at bounding box center [883, 396] width 13 height 13
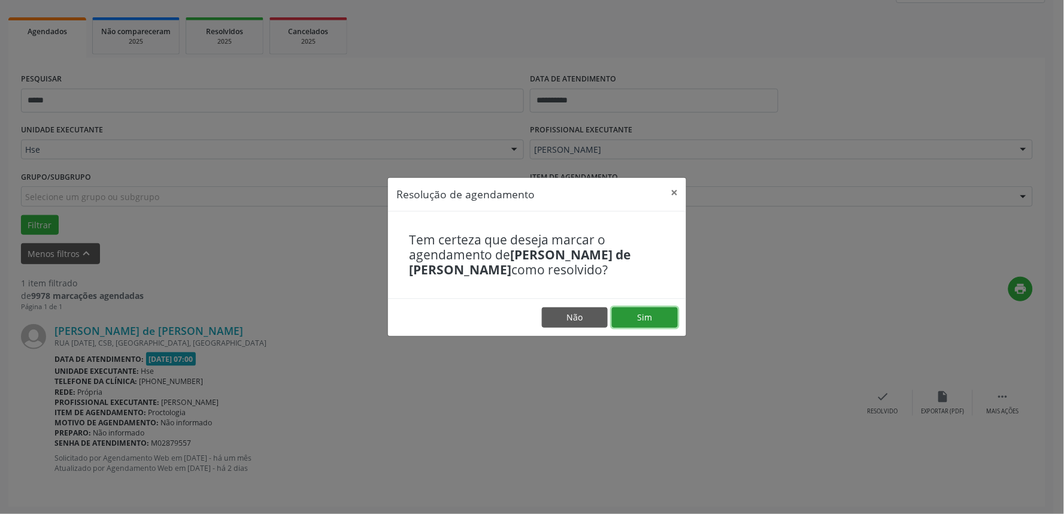
click at [631, 315] on button "Sim" at bounding box center [645, 317] width 66 height 20
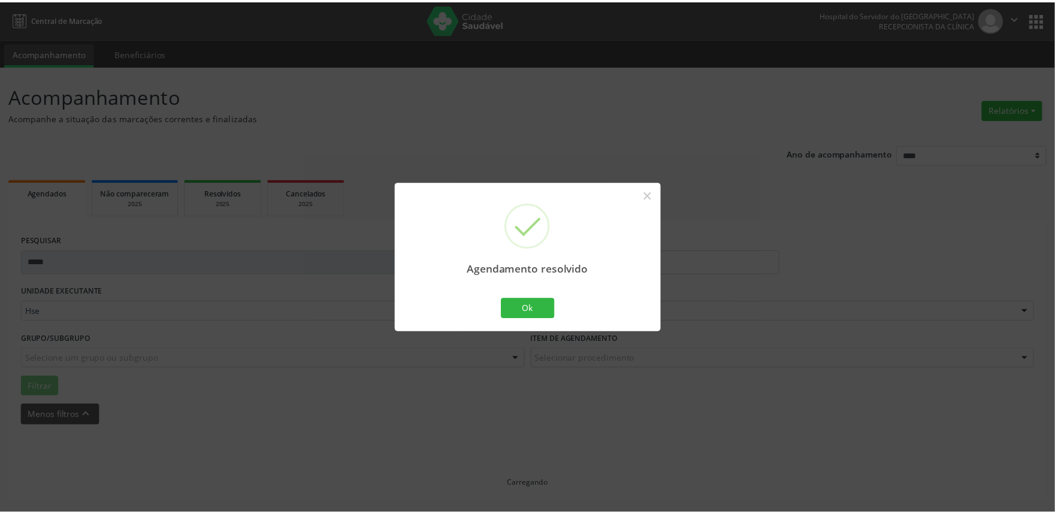
scroll to position [0, 0]
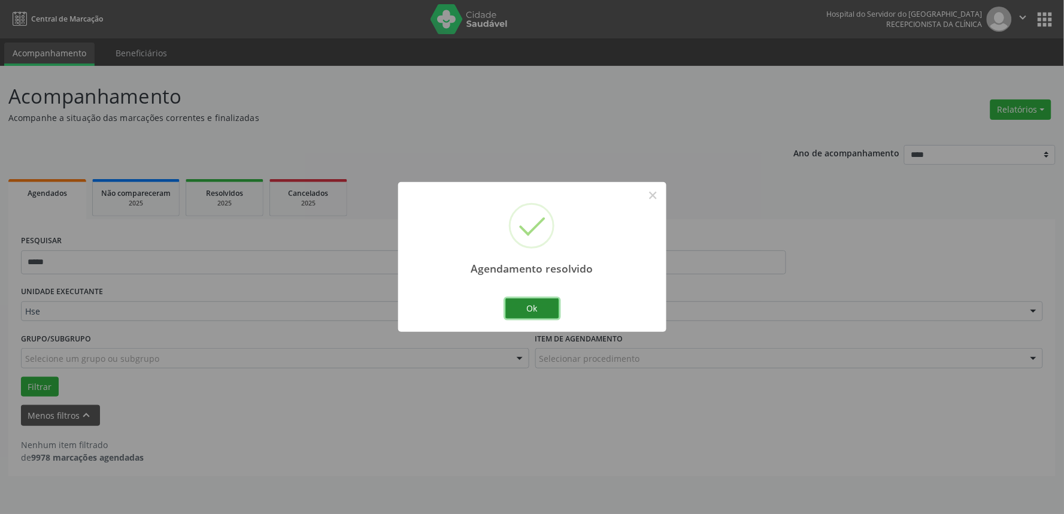
click at [528, 312] on button "Ok" at bounding box center [532, 308] width 54 height 20
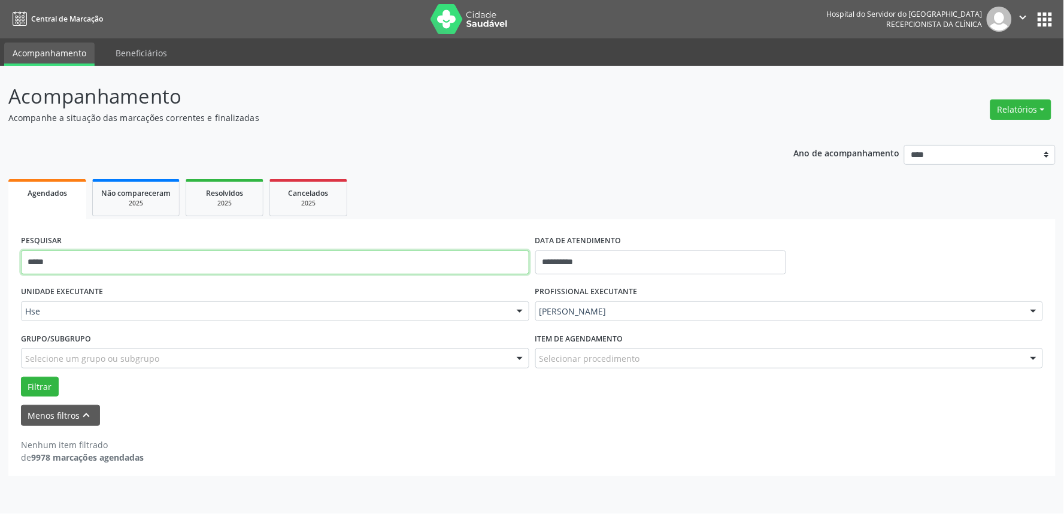
click at [481, 271] on input "*****" at bounding box center [275, 262] width 508 height 24
click at [21, 377] on button "Filtrar" at bounding box center [40, 387] width 38 height 20
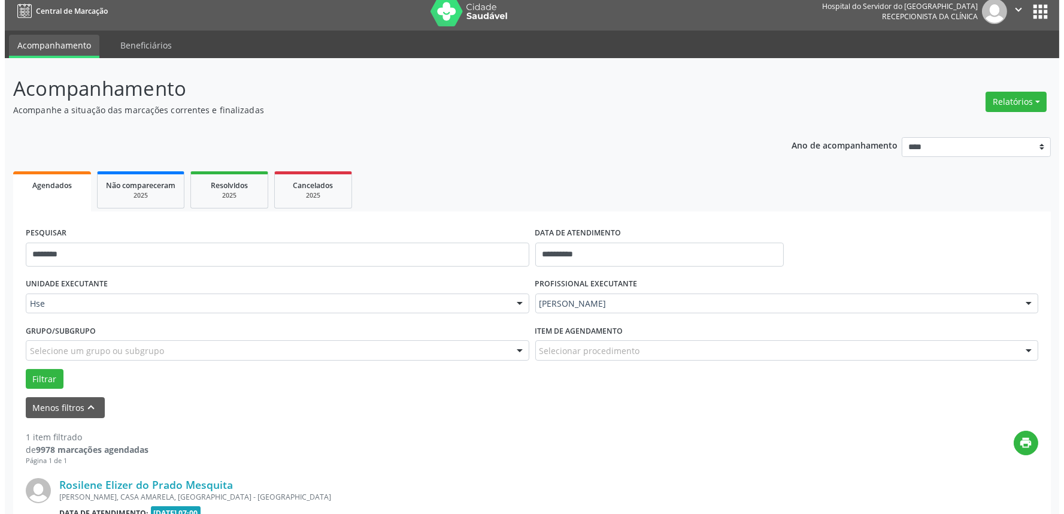
scroll to position [162, 0]
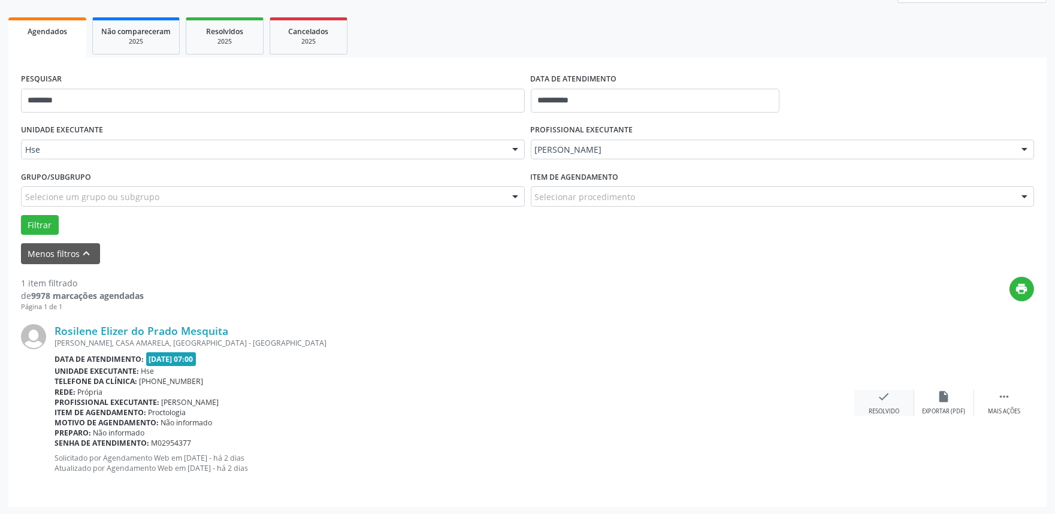
click at [867, 396] on div "check Resolvido" at bounding box center [884, 403] width 60 height 26
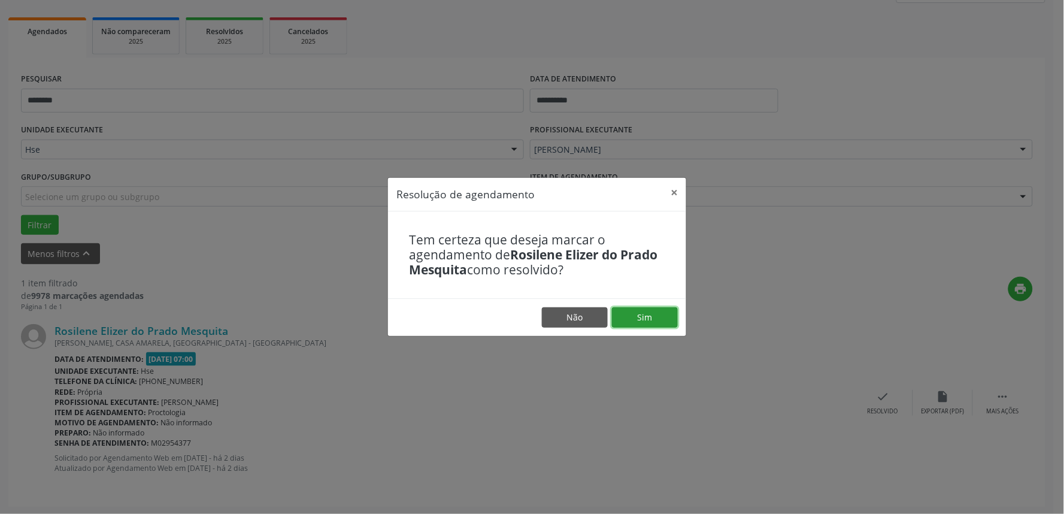
click at [672, 316] on button "Sim" at bounding box center [645, 317] width 66 height 20
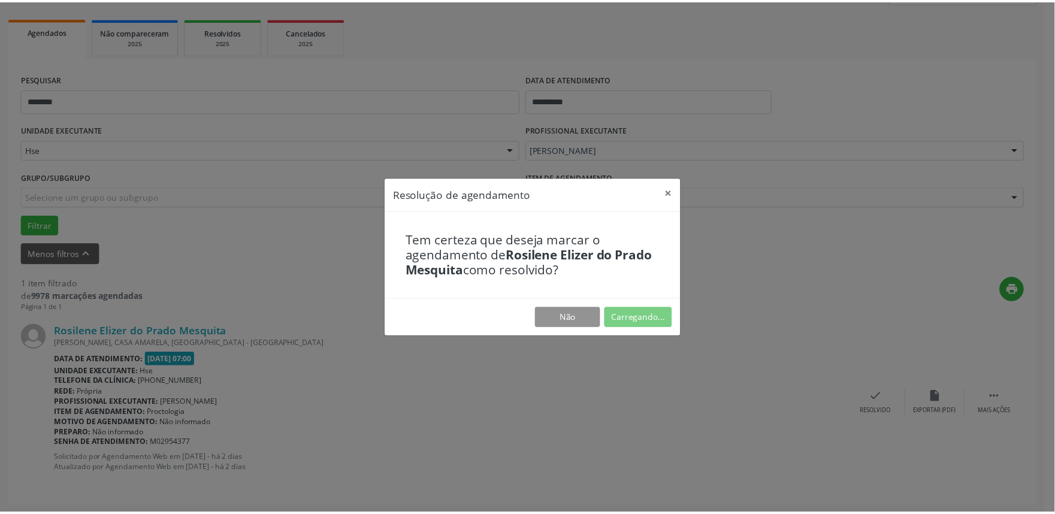
scroll to position [0, 0]
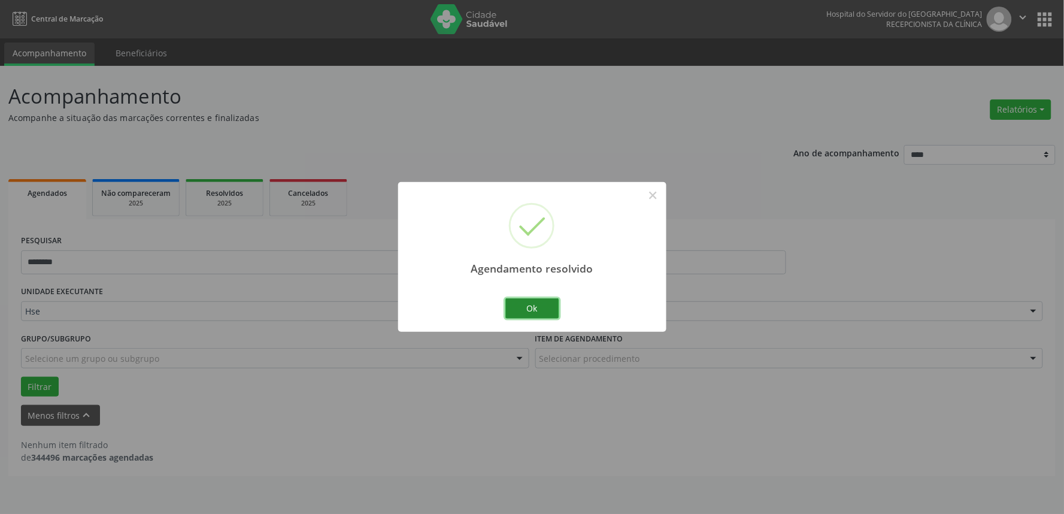
click at [536, 310] on button "Ok" at bounding box center [532, 308] width 54 height 20
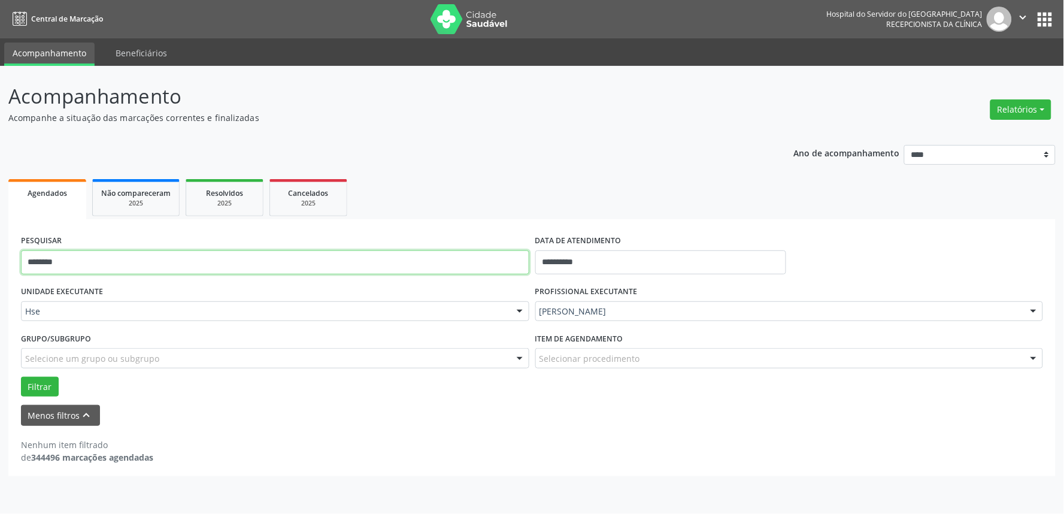
click at [381, 257] on input "********" at bounding box center [275, 262] width 508 height 24
click at [21, 377] on button "Filtrar" at bounding box center [40, 387] width 38 height 20
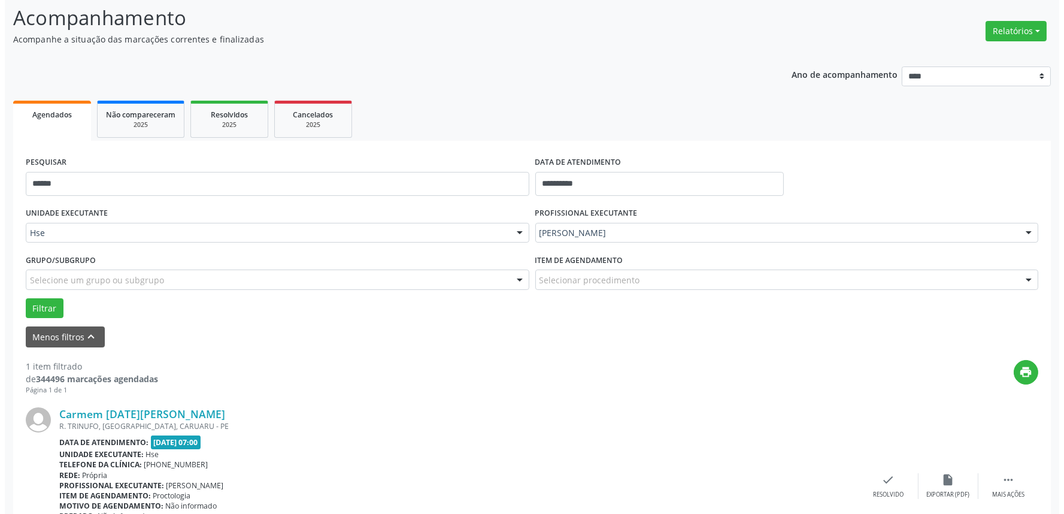
scroll to position [162, 0]
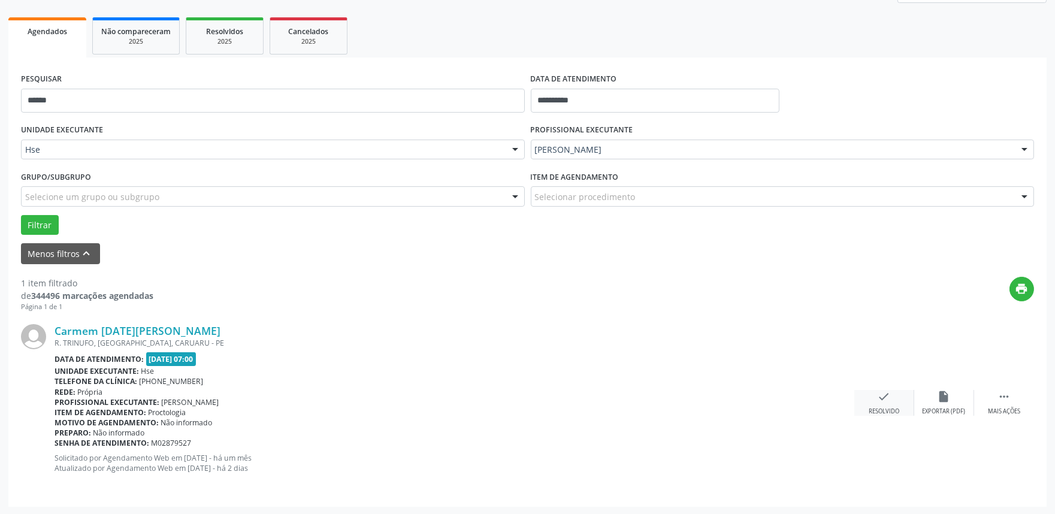
click at [889, 410] on div "Resolvido" at bounding box center [883, 411] width 31 height 8
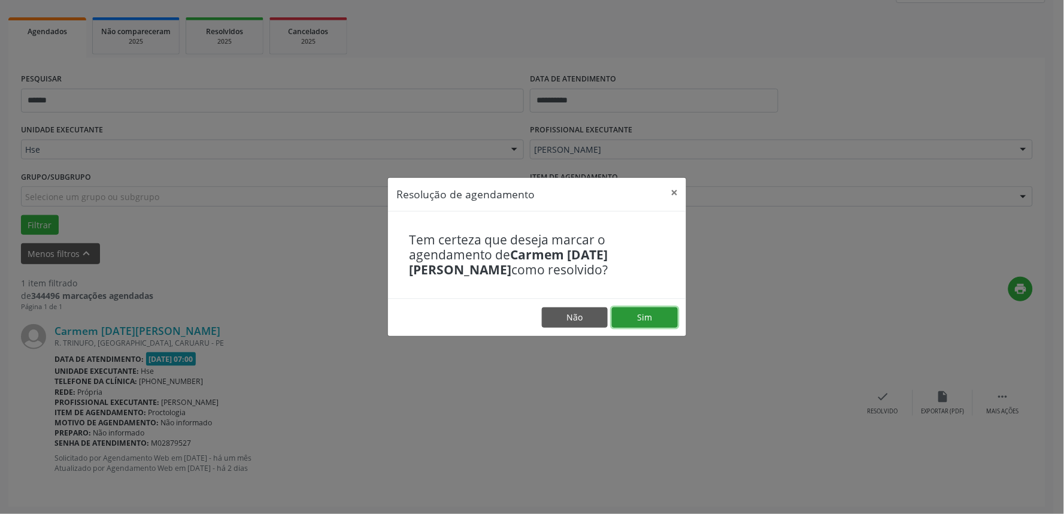
click at [668, 308] on button "Sim" at bounding box center [645, 317] width 66 height 20
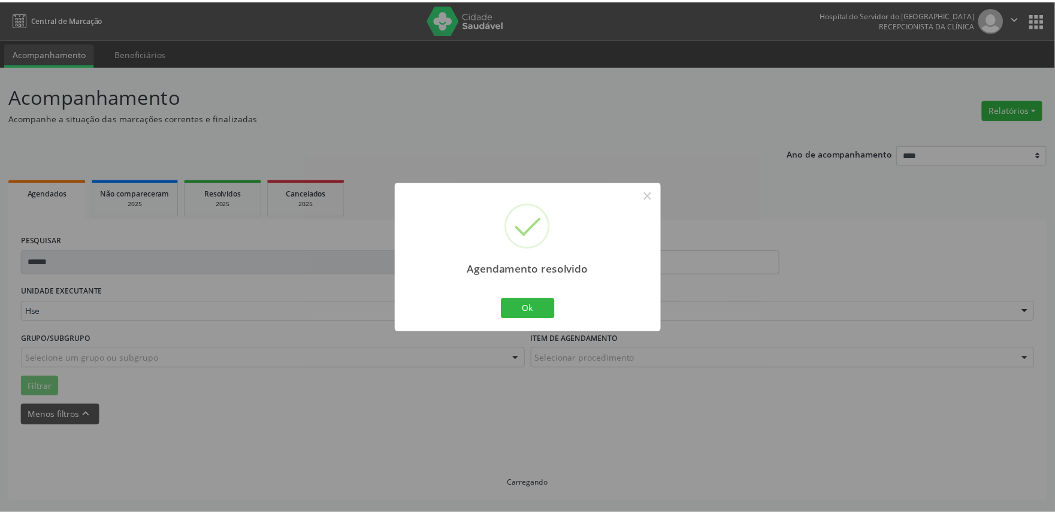
scroll to position [0, 0]
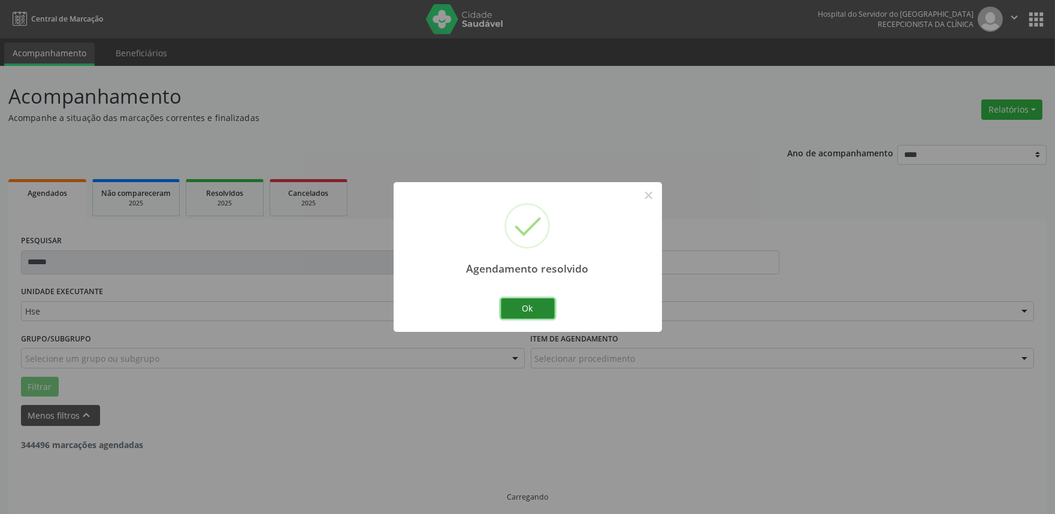
click at [516, 307] on button "Ok" at bounding box center [528, 308] width 54 height 20
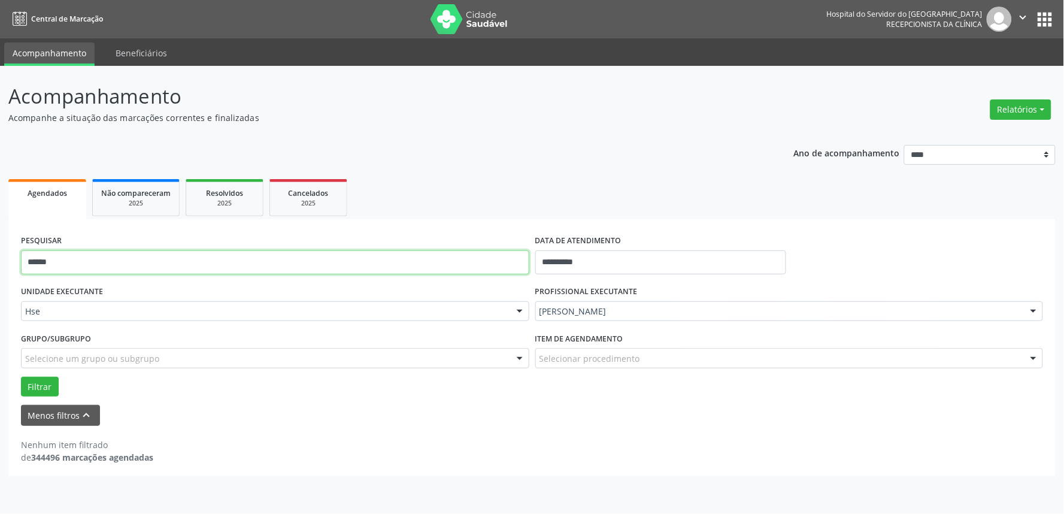
click at [439, 268] on input "******" at bounding box center [275, 262] width 508 height 24
click at [21, 377] on button "Filtrar" at bounding box center [40, 387] width 38 height 20
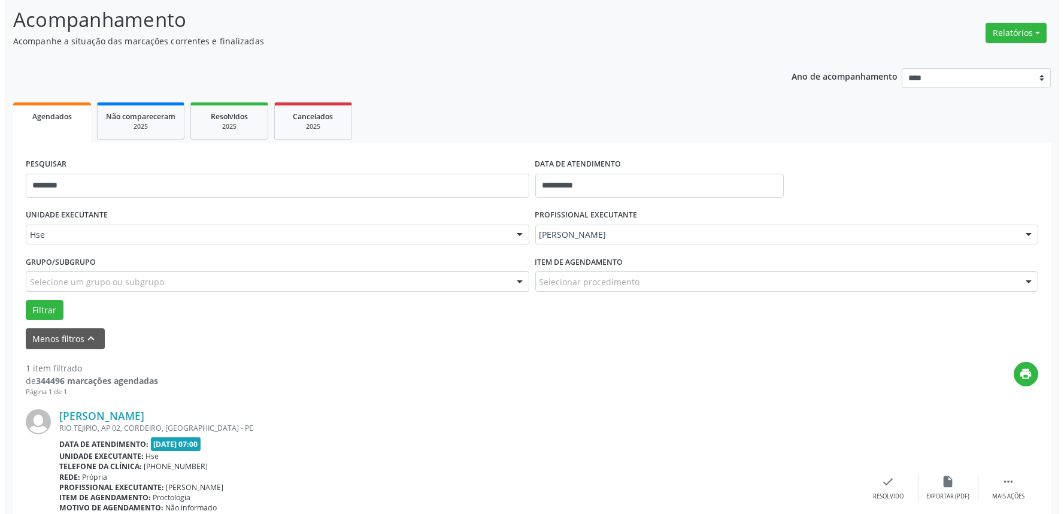
scroll to position [162, 0]
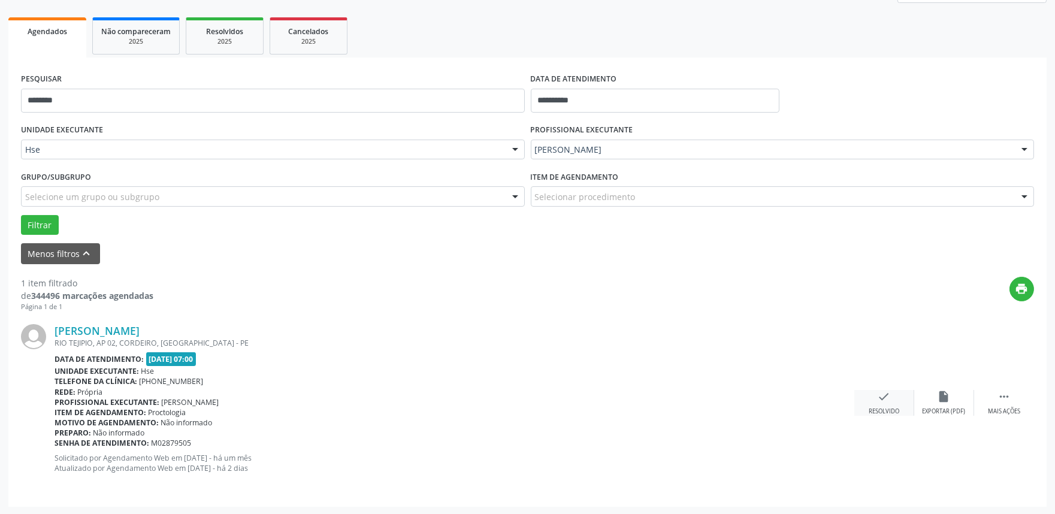
click at [878, 407] on div "Resolvido" at bounding box center [883, 411] width 31 height 8
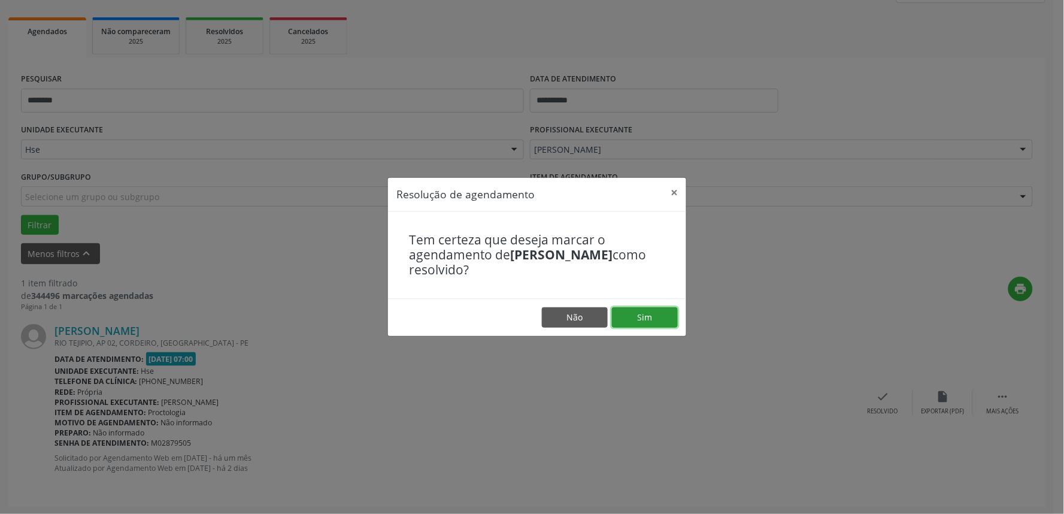
click at [641, 320] on button "Sim" at bounding box center [645, 317] width 66 height 20
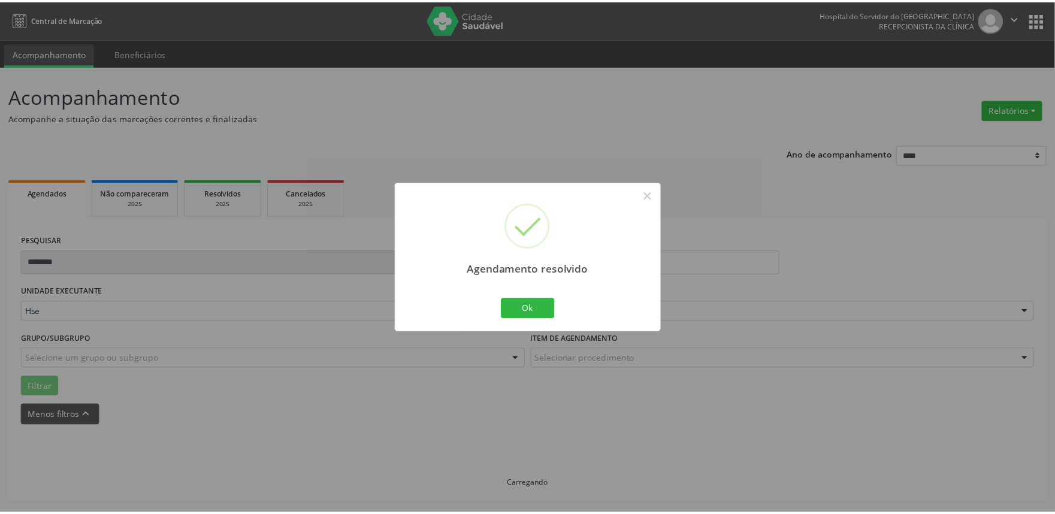
scroll to position [0, 0]
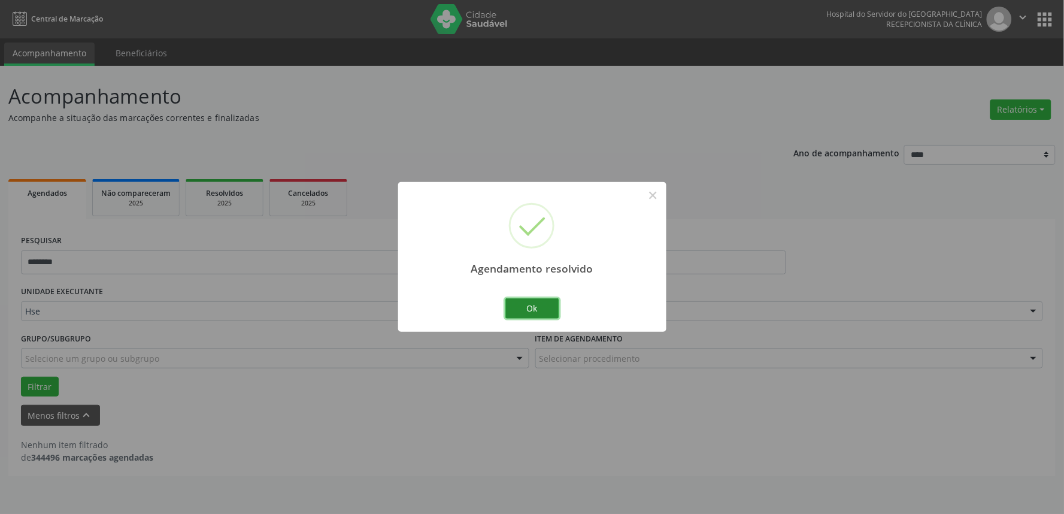
click at [543, 309] on button "Ok" at bounding box center [532, 308] width 54 height 20
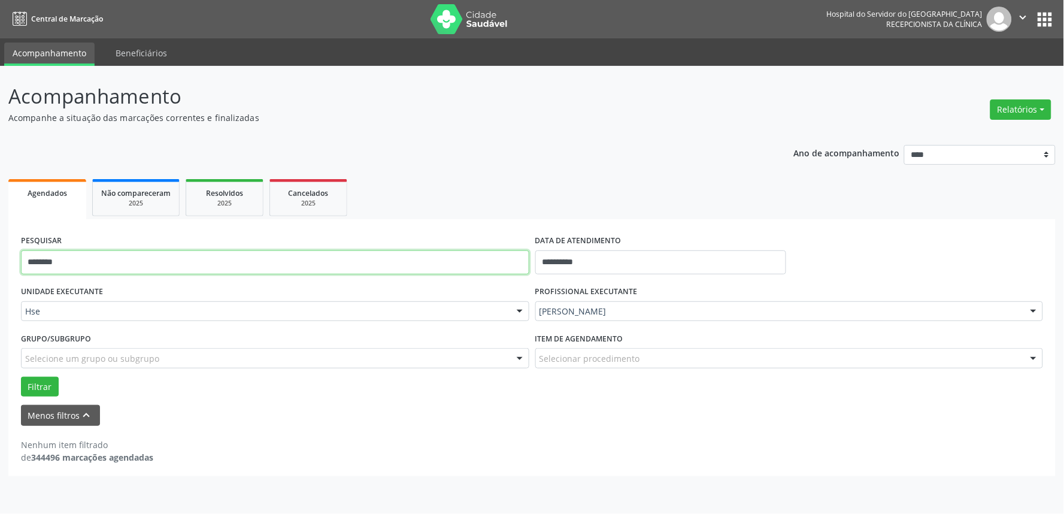
click at [511, 263] on input "********" at bounding box center [275, 262] width 508 height 24
type input "*****"
click at [21, 377] on button "Filtrar" at bounding box center [40, 387] width 38 height 20
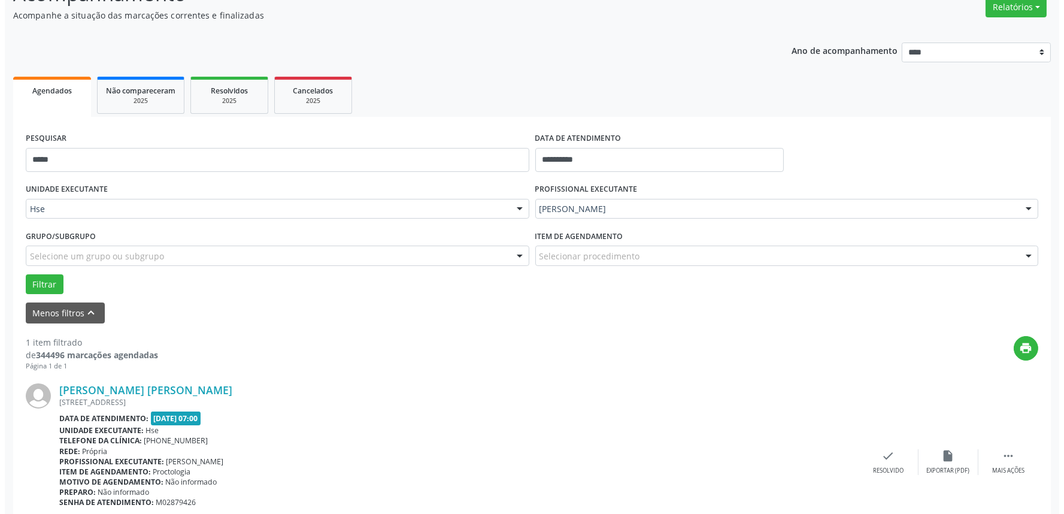
scroll to position [162, 0]
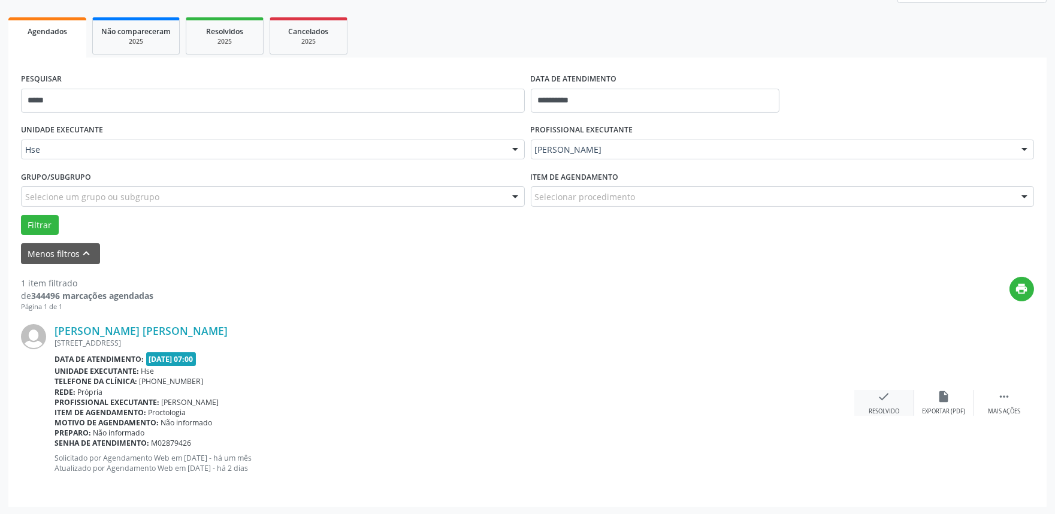
click at [877, 407] on div "Resolvido" at bounding box center [883, 411] width 31 height 8
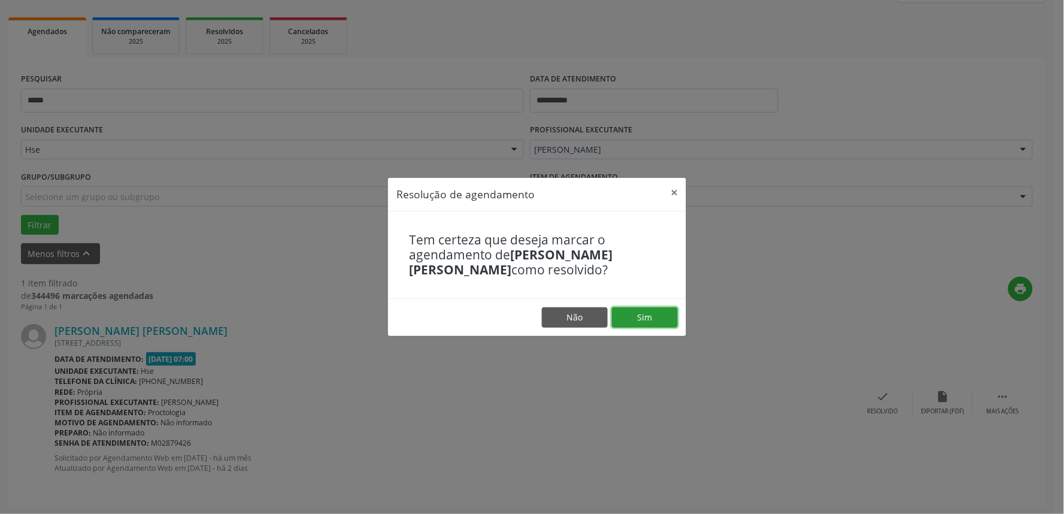
click at [632, 319] on button "Sim" at bounding box center [645, 317] width 66 height 20
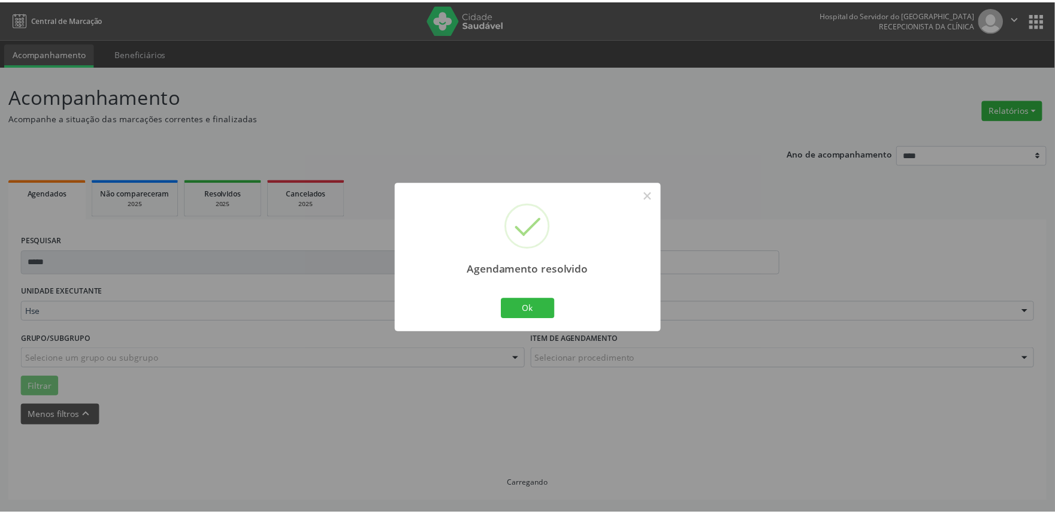
scroll to position [0, 0]
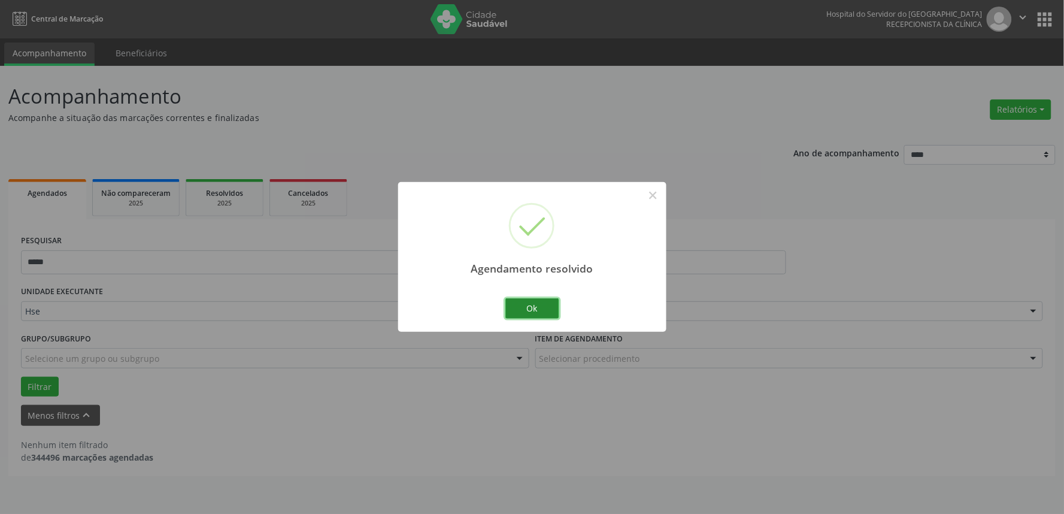
click at [528, 312] on button "Ok" at bounding box center [532, 308] width 54 height 20
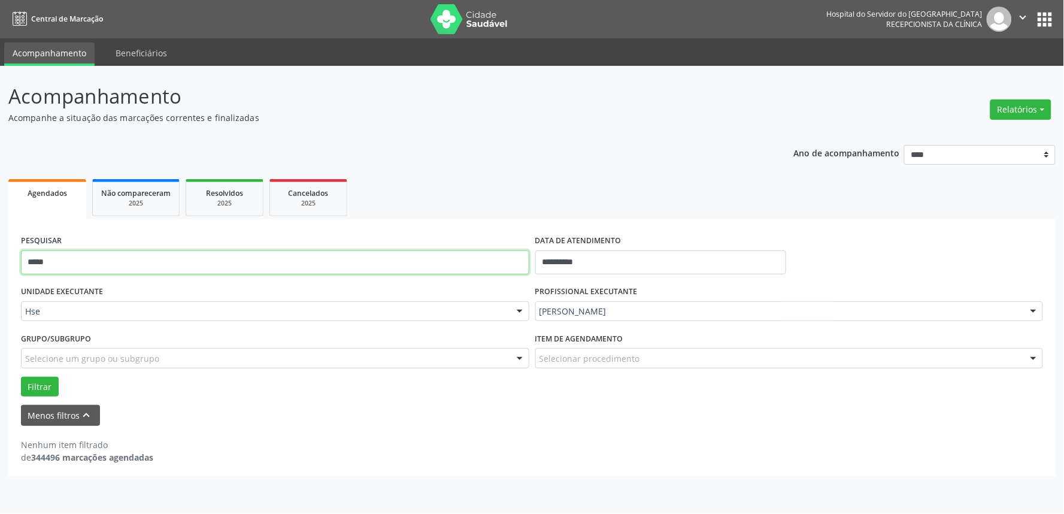
click at [487, 272] on input "*****" at bounding box center [275, 262] width 508 height 24
click at [21, 377] on button "Filtrar" at bounding box center [40, 387] width 38 height 20
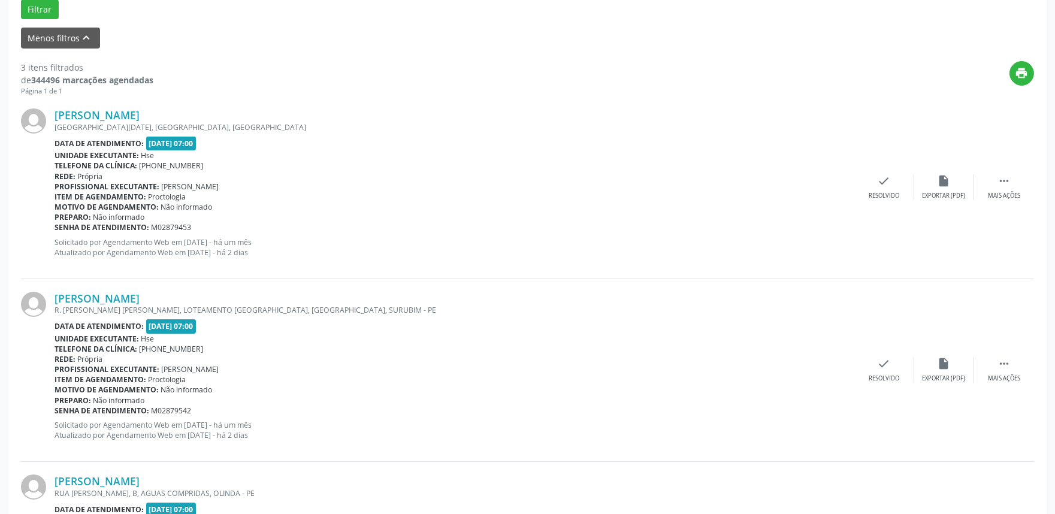
scroll to position [399, 0]
